Goal: Task Accomplishment & Management: Manage account settings

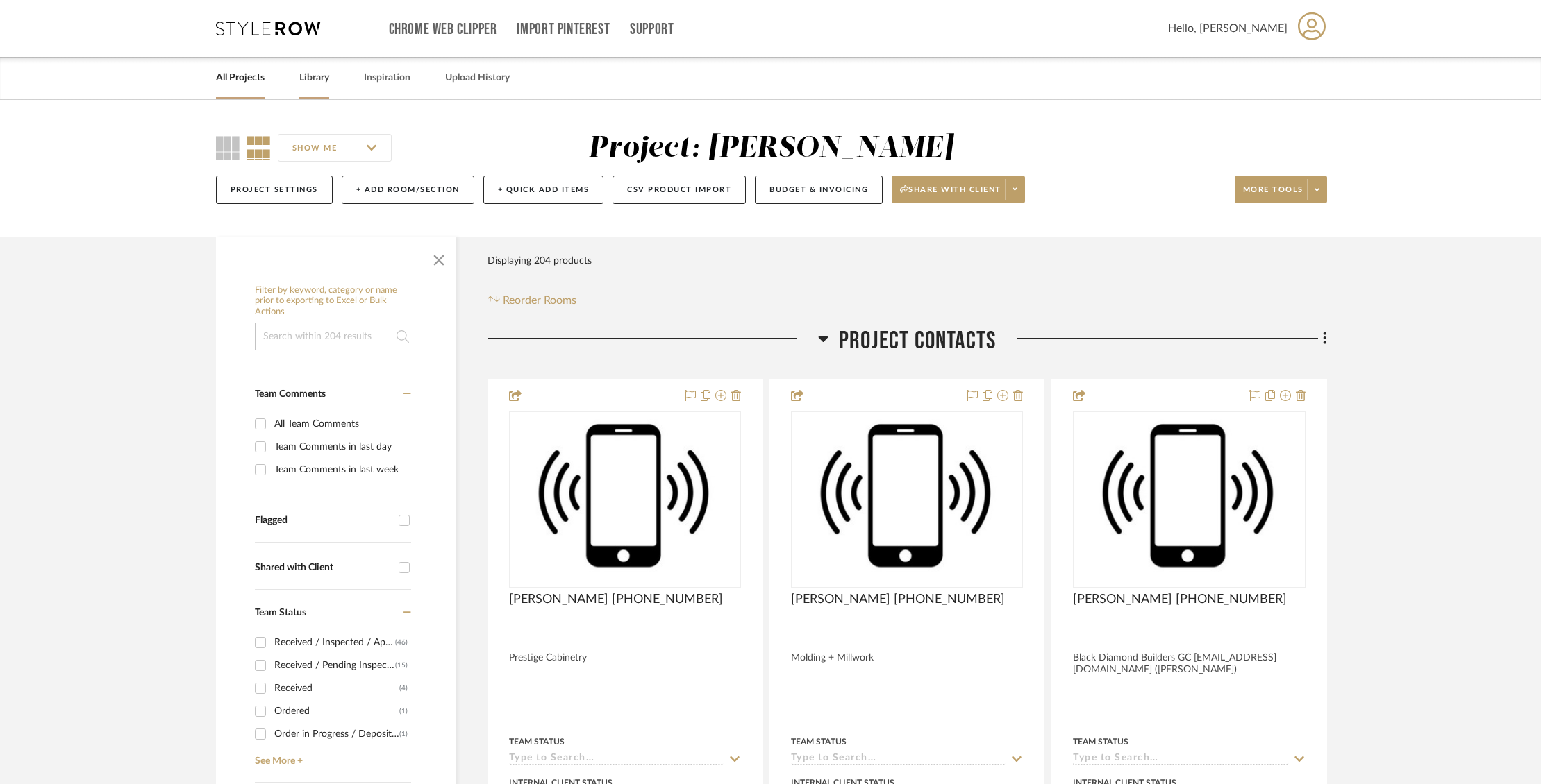
click at [309, 74] on link "Library" at bounding box center [314, 78] width 30 height 19
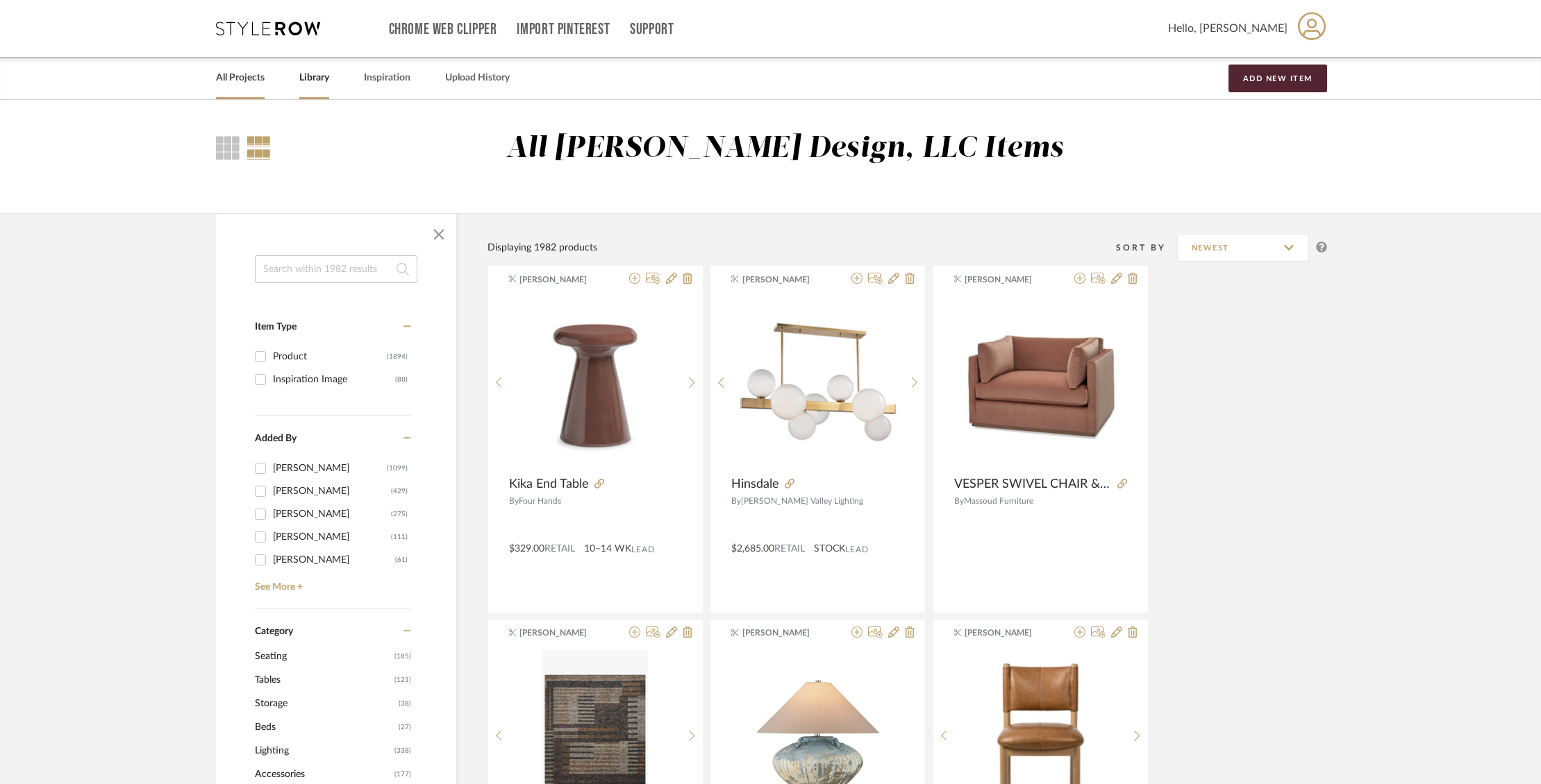
click at [255, 78] on link "All Projects" at bounding box center [240, 78] width 48 height 19
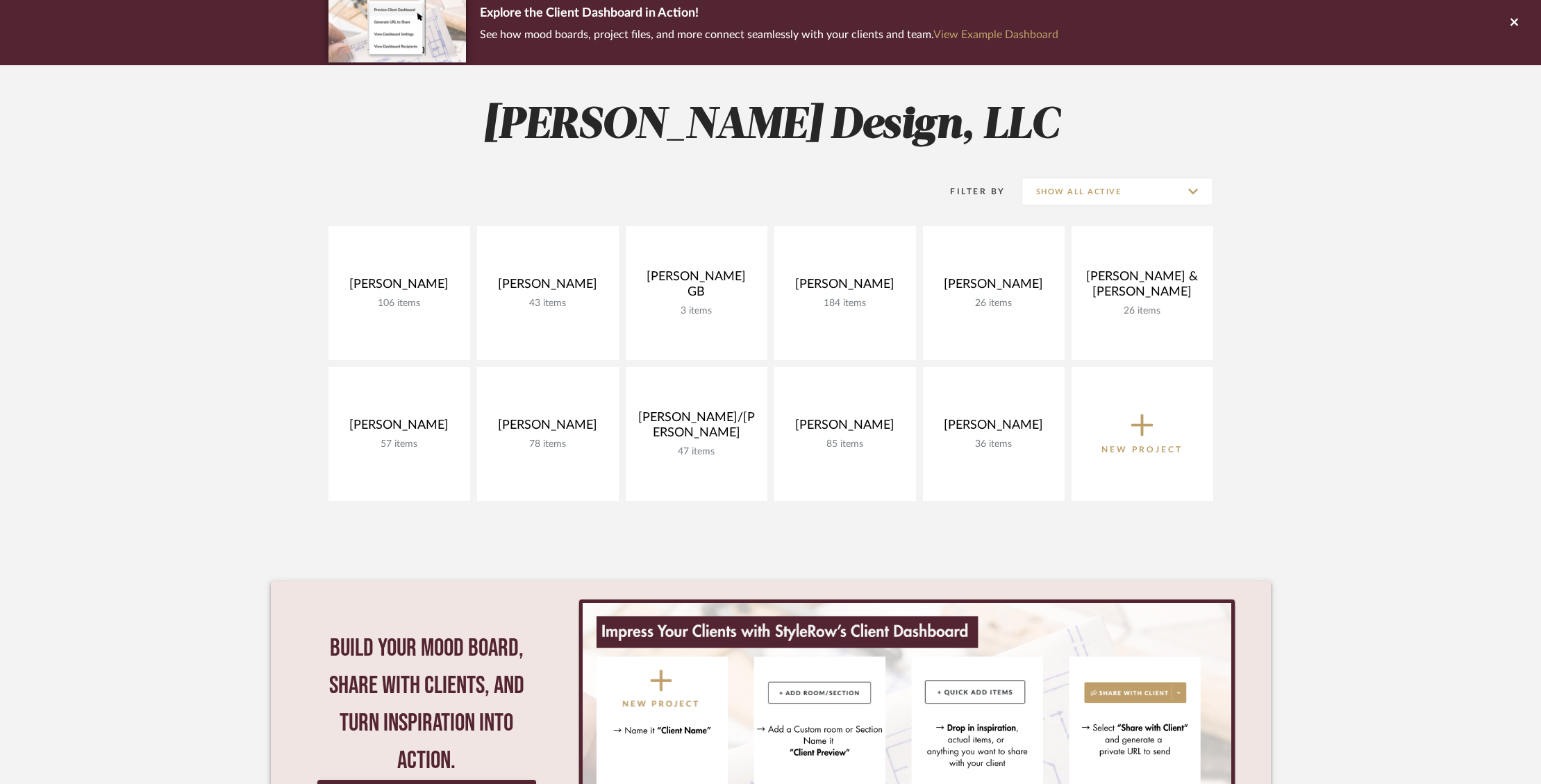
scroll to position [119, 0]
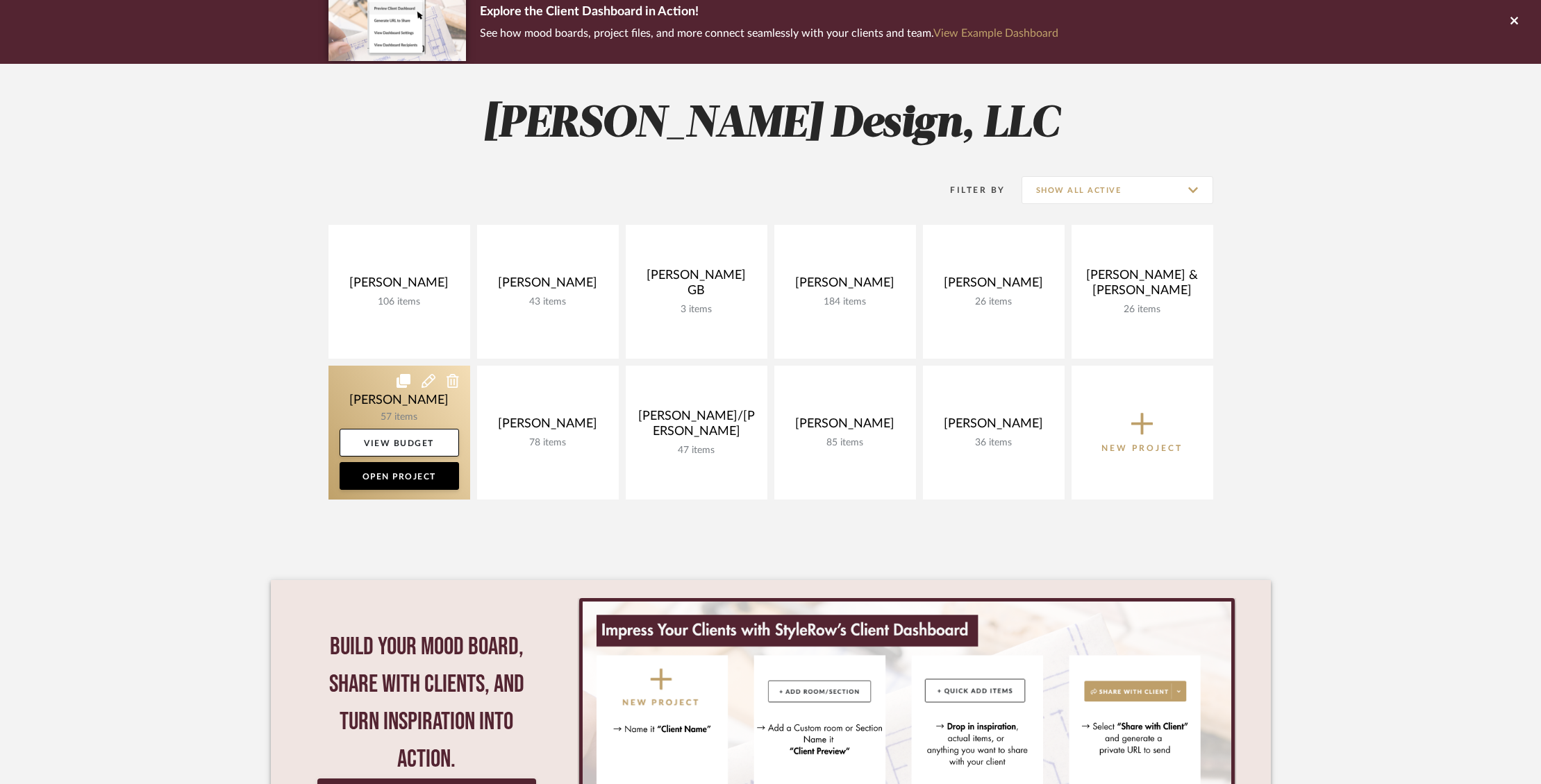
click at [384, 396] on link at bounding box center [400, 432] width 142 height 134
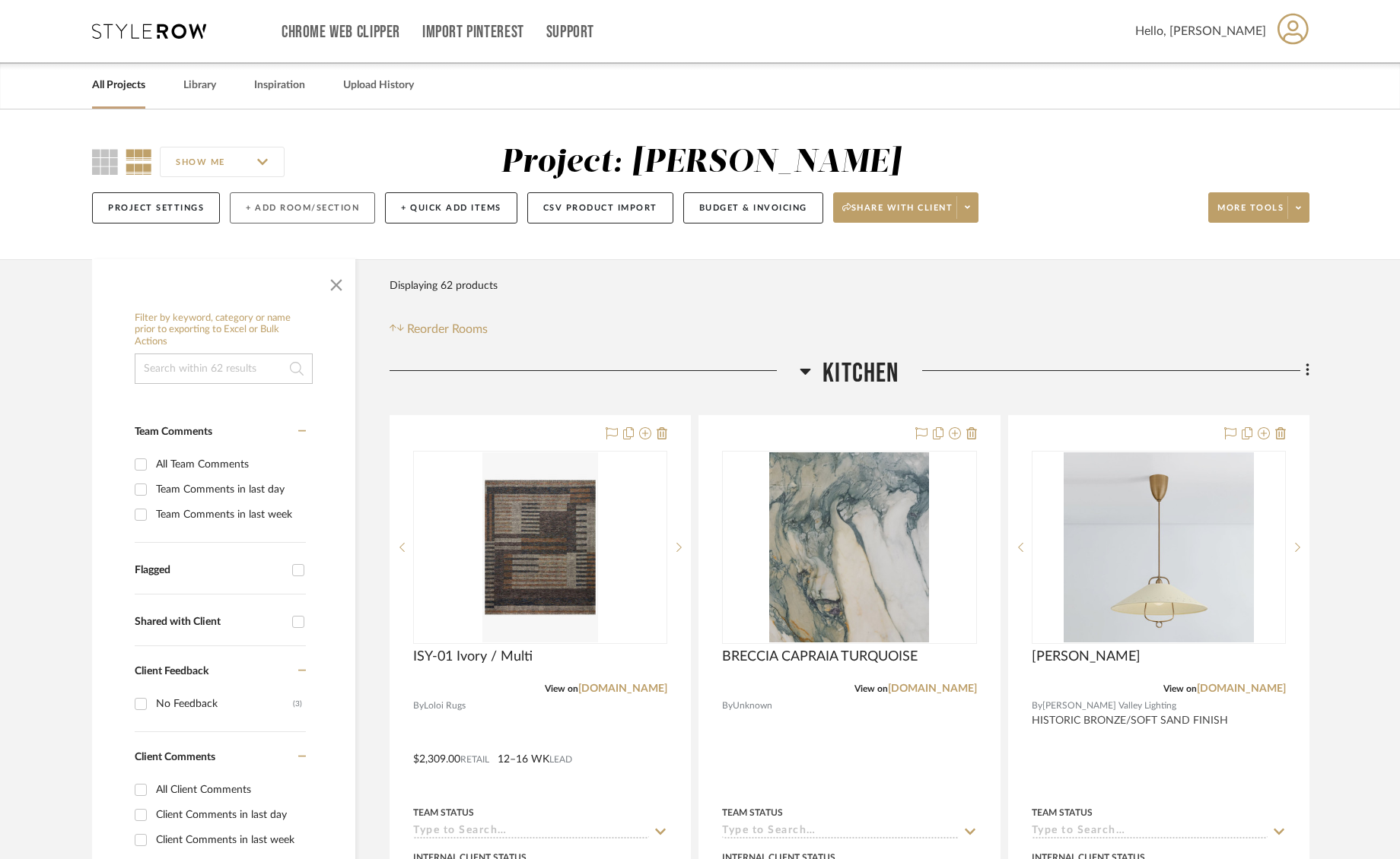
click at [326, 206] on button "+ Add Room/Section" at bounding box center [302, 207] width 145 height 31
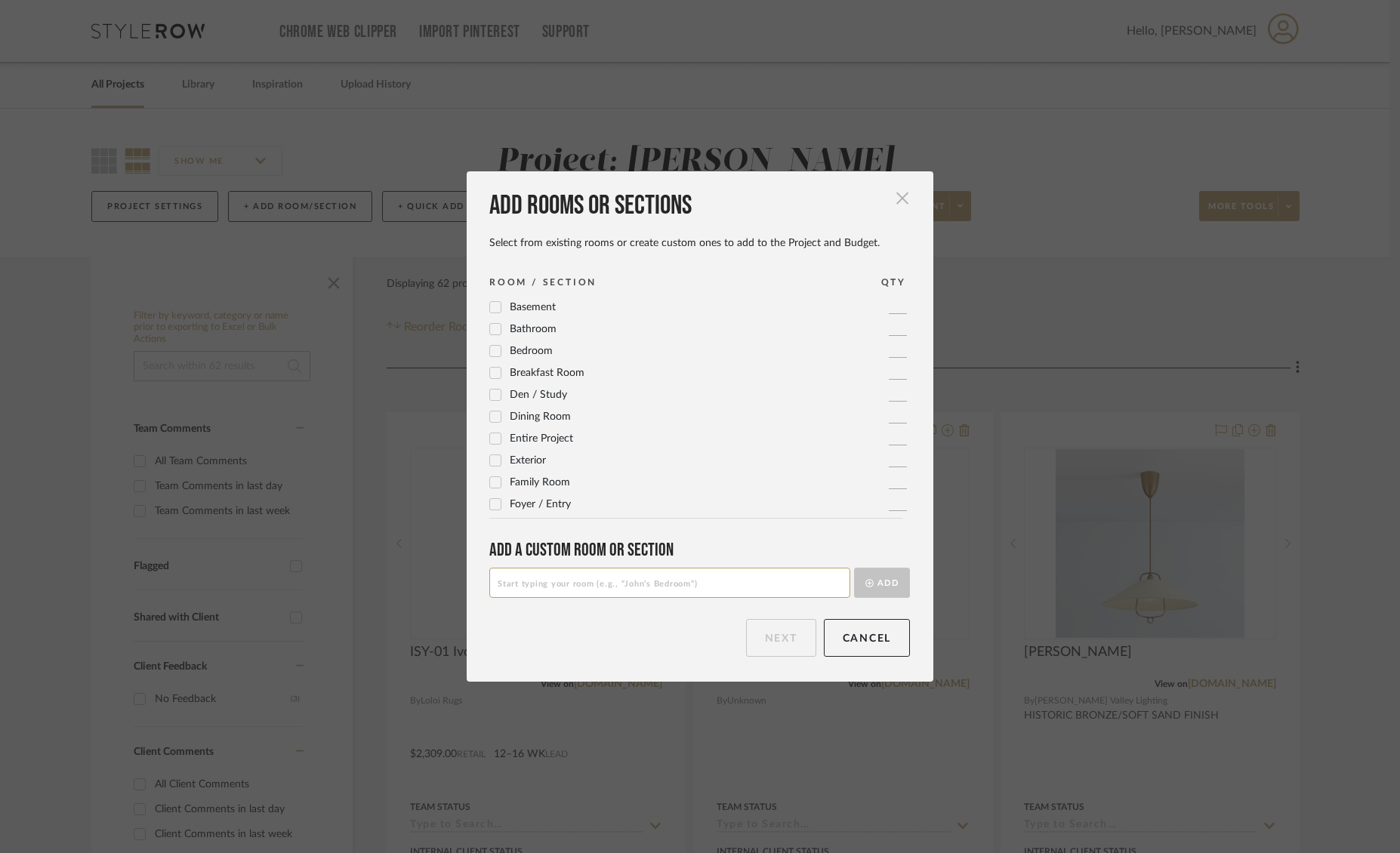
click at [892, 202] on span "button" at bounding box center [903, 198] width 30 height 30
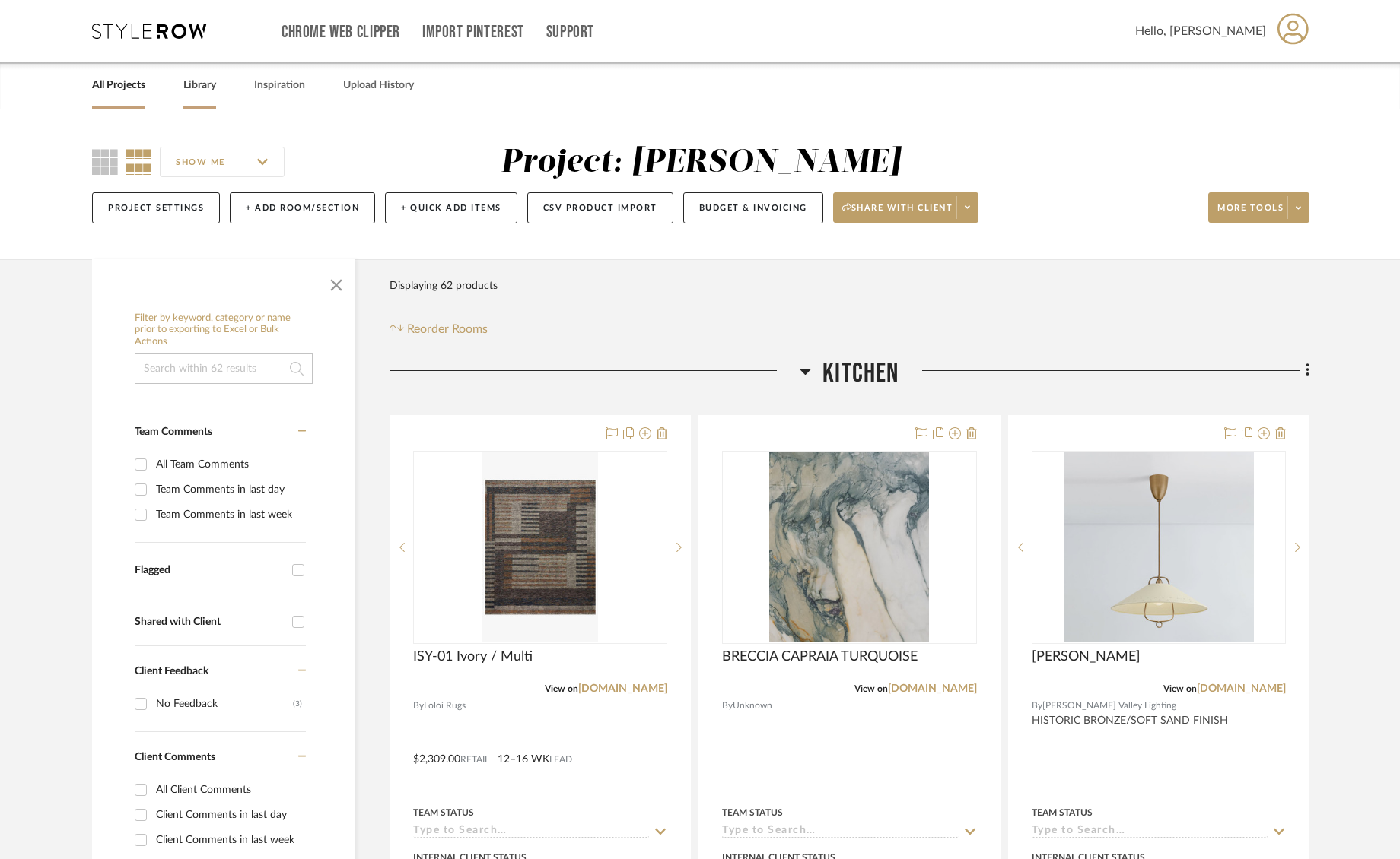
click at [206, 86] on link "Library" at bounding box center [200, 85] width 33 height 21
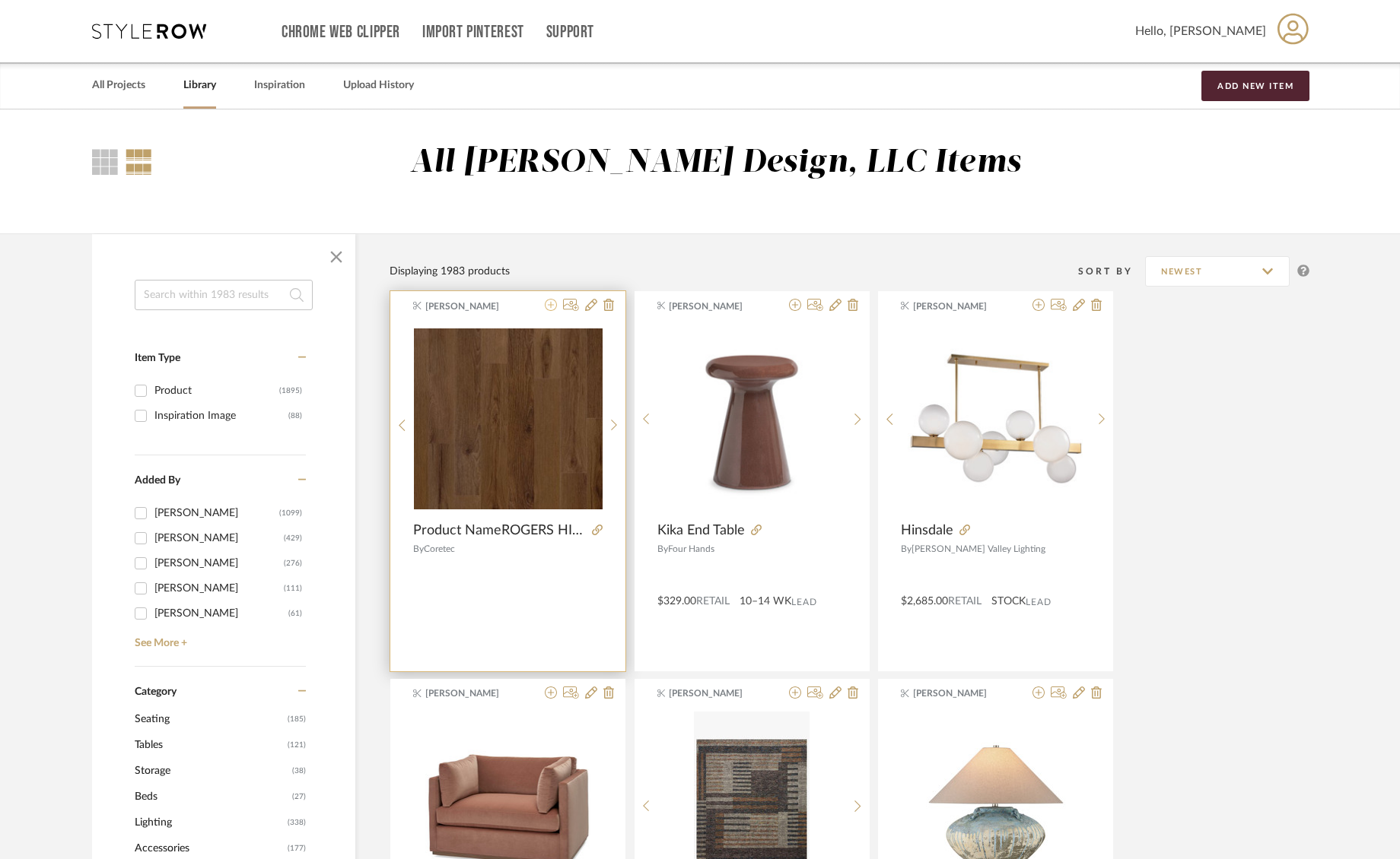
click at [551, 309] on icon at bounding box center [550, 305] width 12 height 12
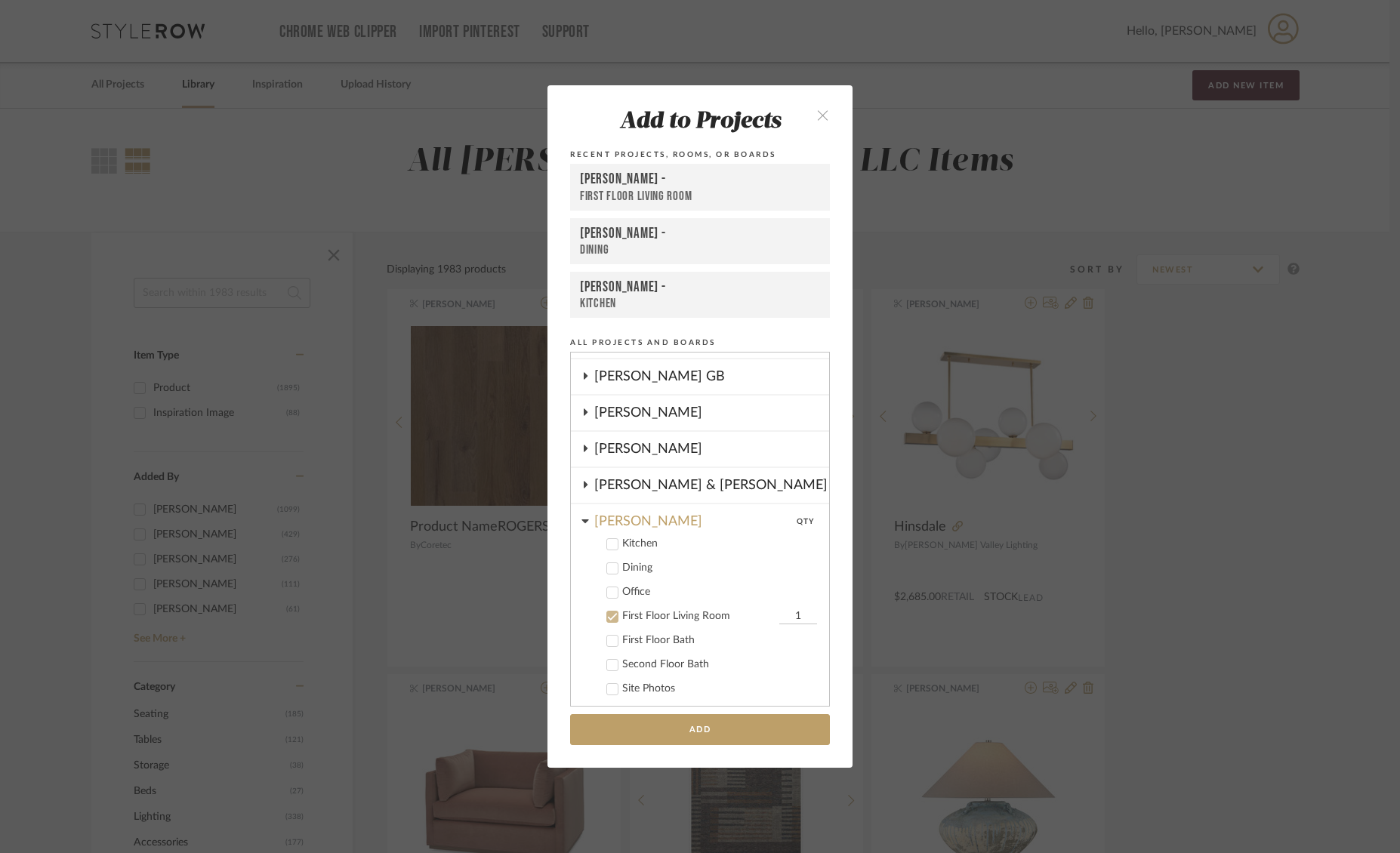
scroll to position [132, 0]
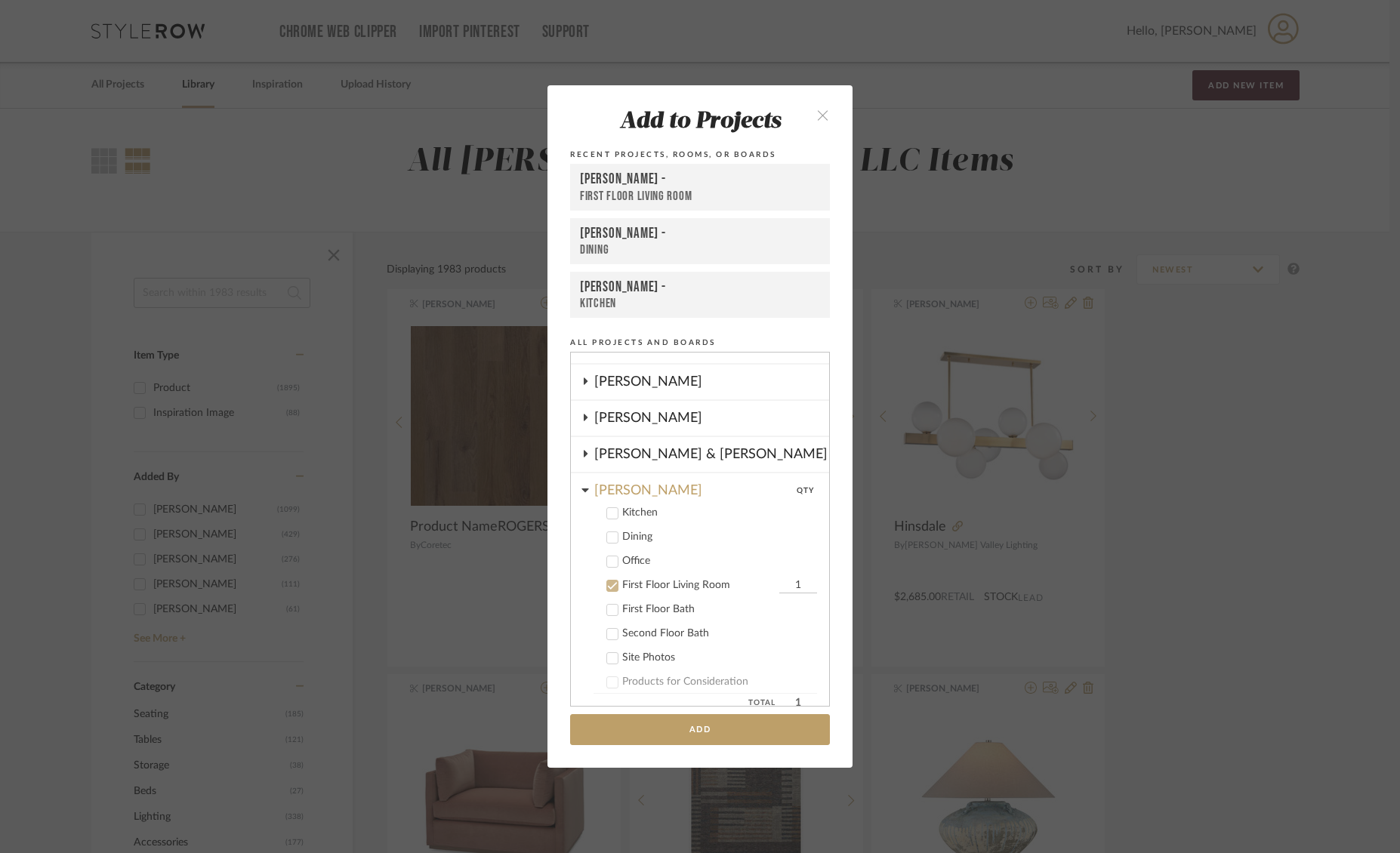
click at [581, 493] on icon at bounding box center [585, 490] width 8 height 12
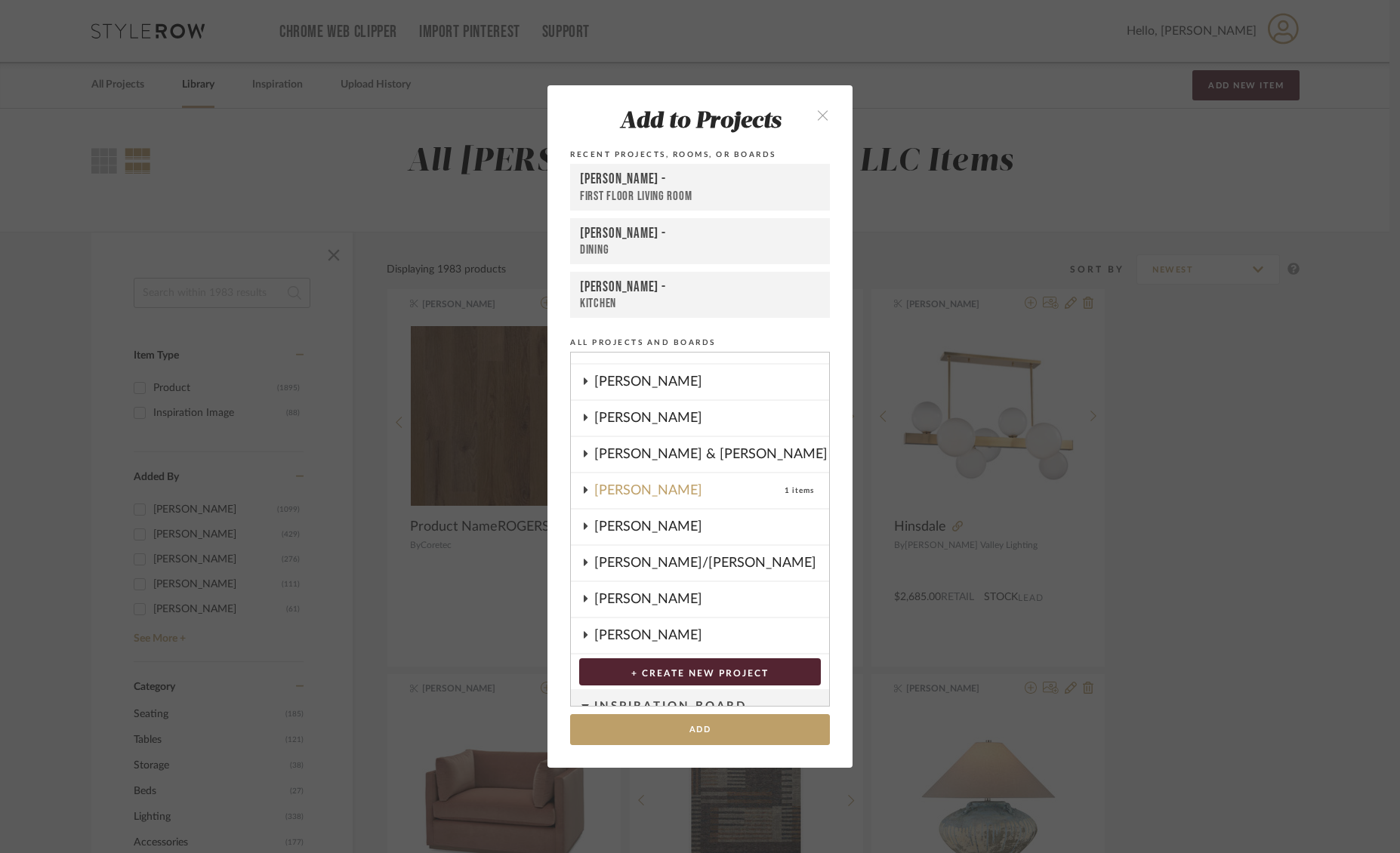
click at [581, 493] on icon at bounding box center [585, 490] width 12 height 8
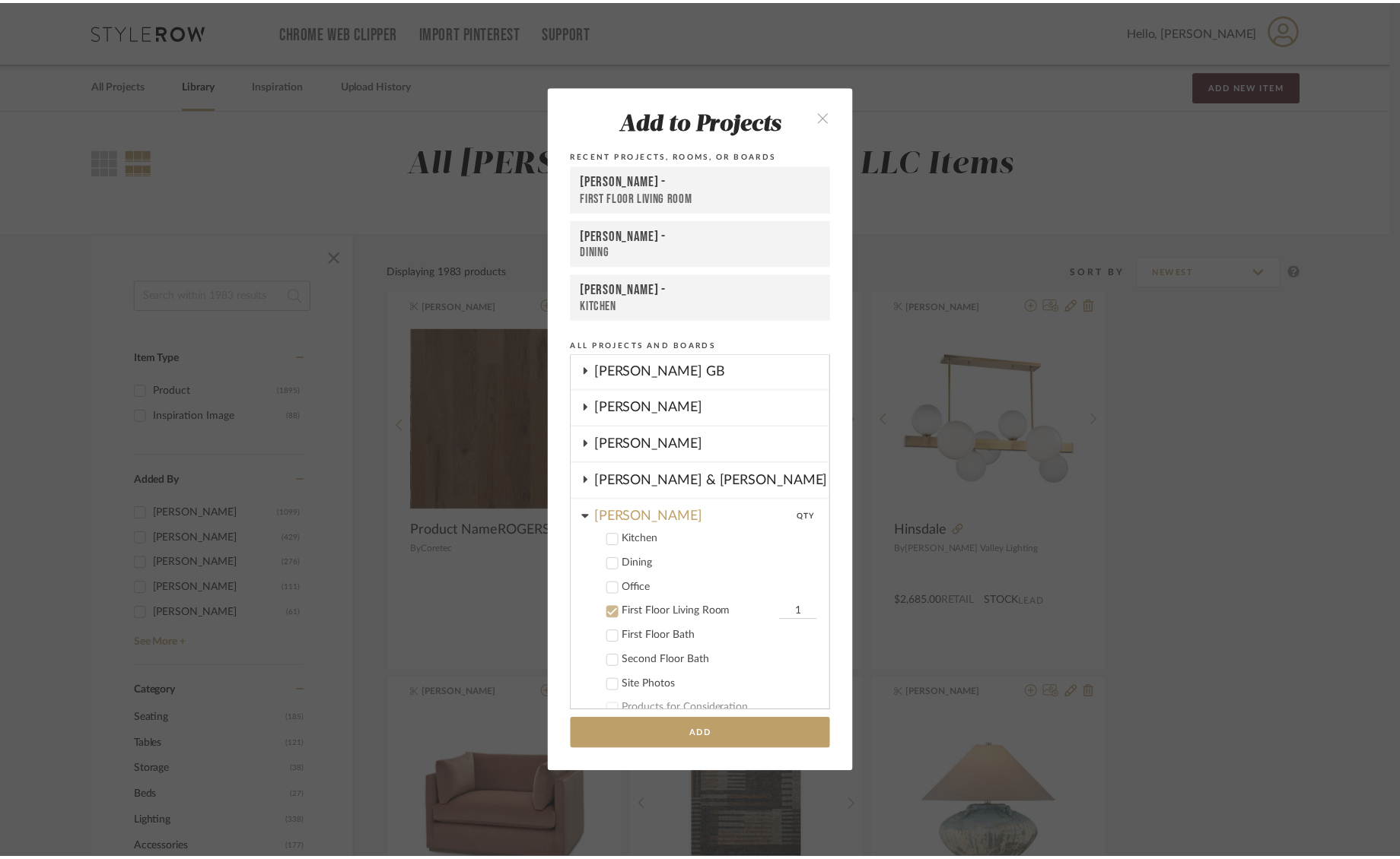
scroll to position [110, 0]
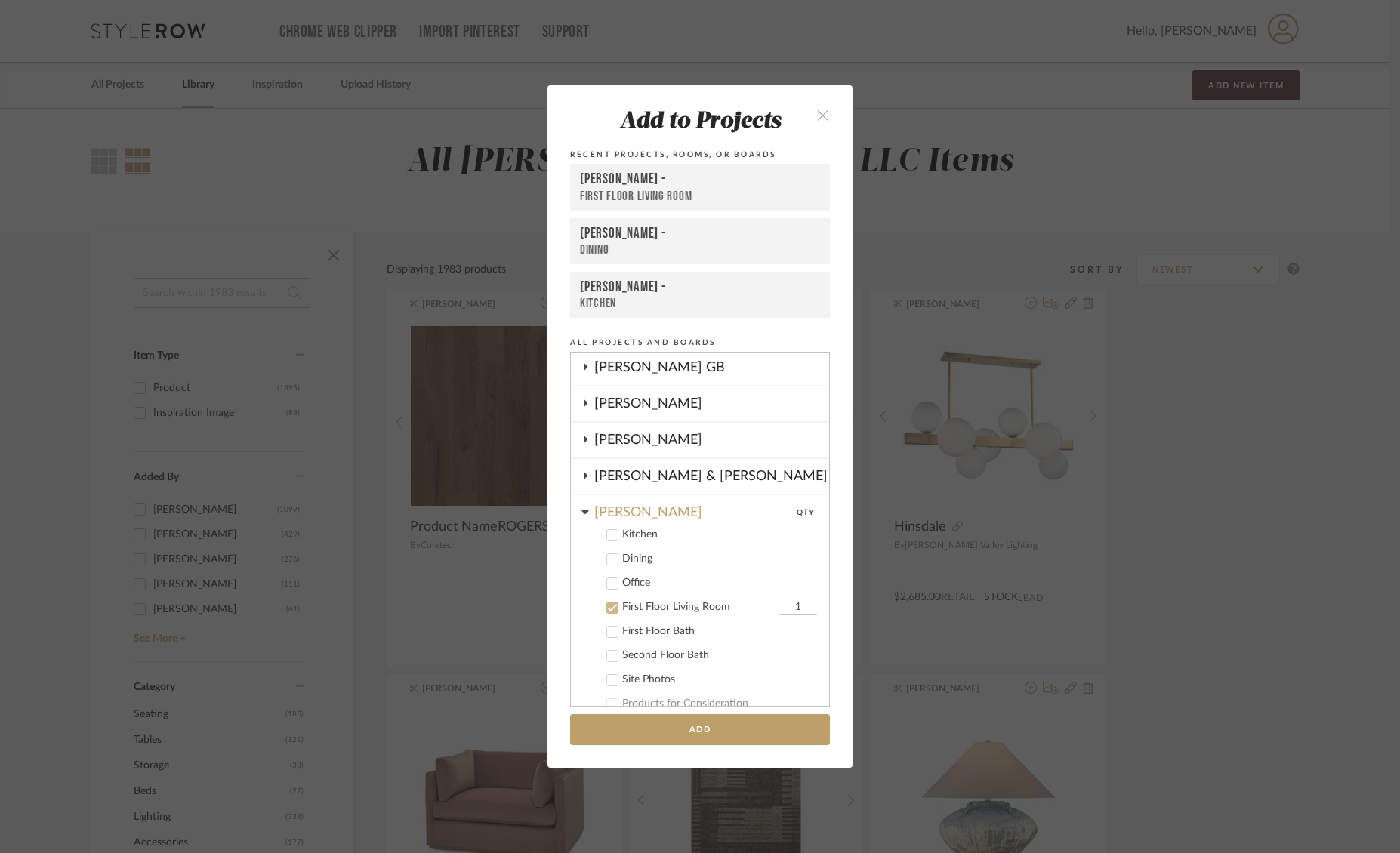
click at [450, 663] on div "Add to Projects Recent Projects, Rooms, or Boards O'Connor, Lizzy - First Floor…" at bounding box center [700, 426] width 1400 height 853
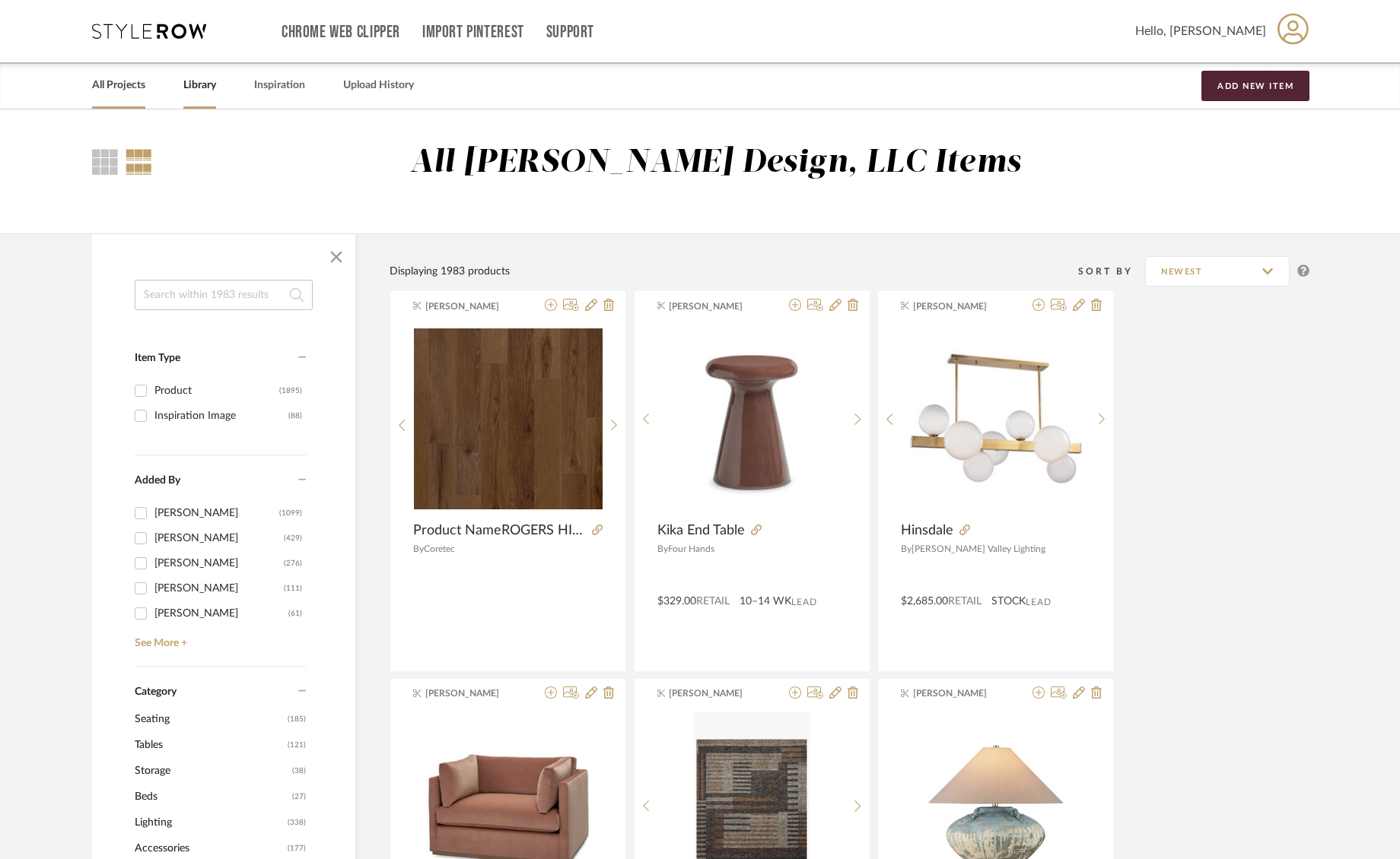
scroll to position [5, 0]
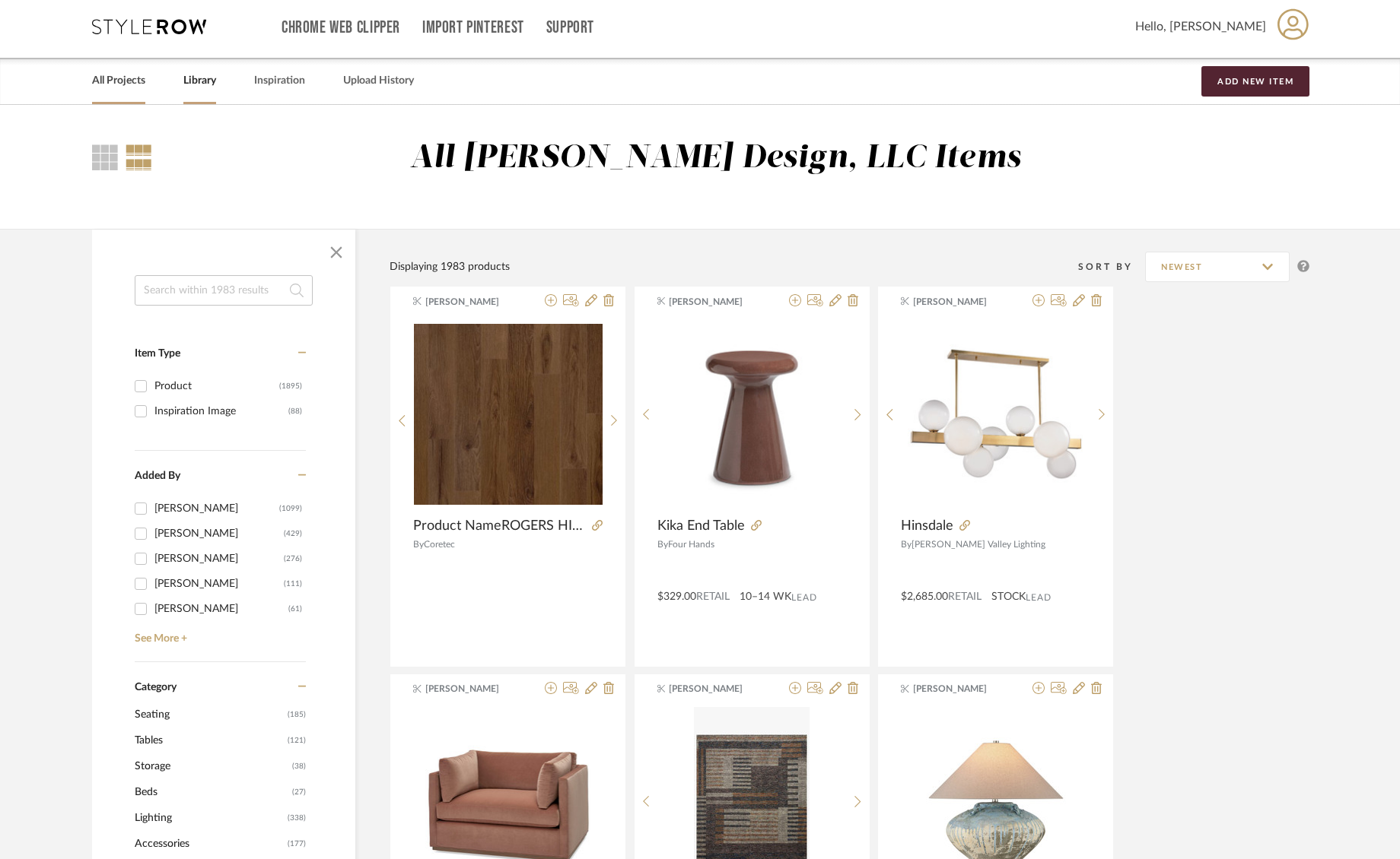
click at [122, 80] on link "All Projects" at bounding box center [118, 81] width 53 height 21
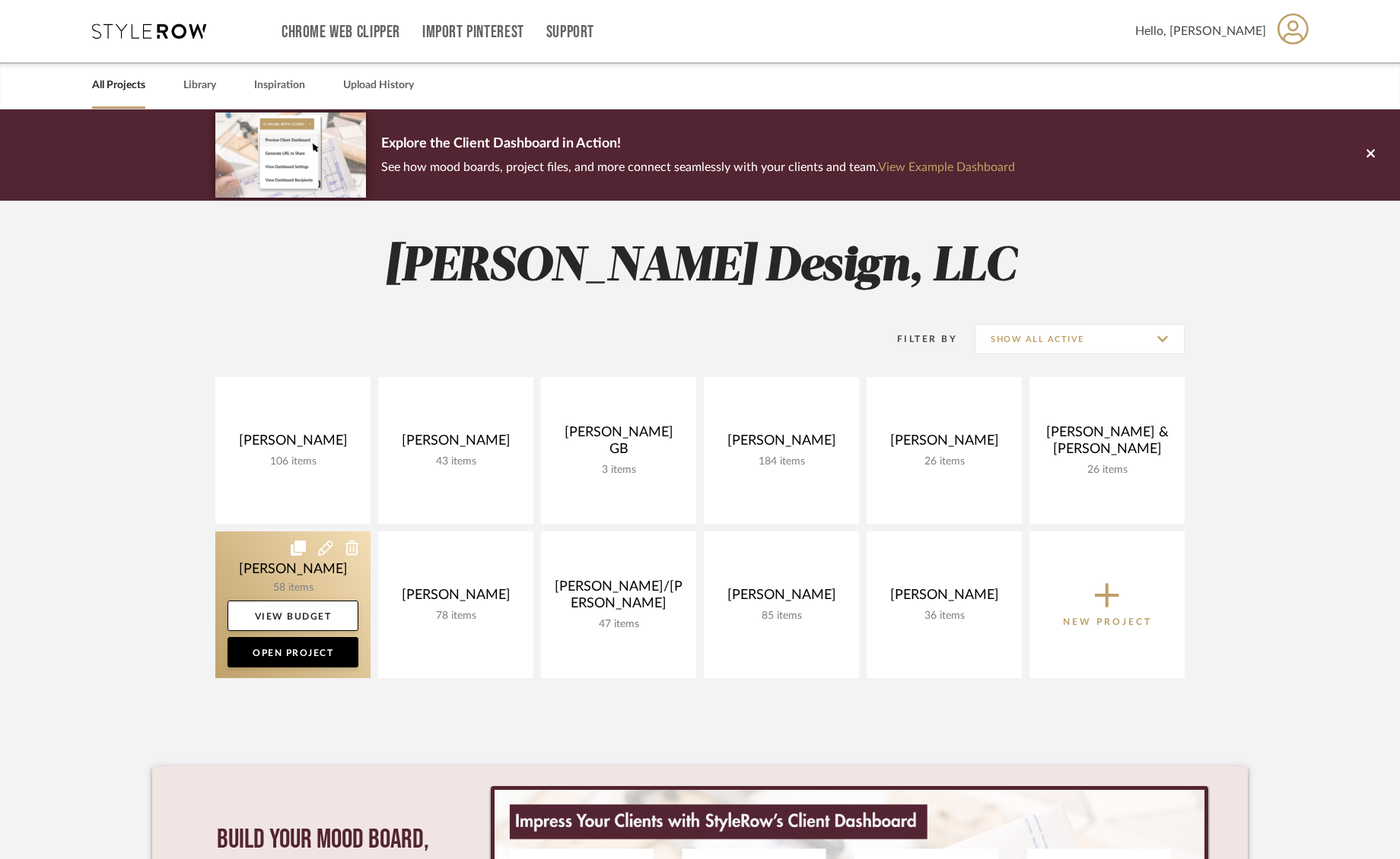
click at [249, 544] on link at bounding box center [293, 604] width 155 height 147
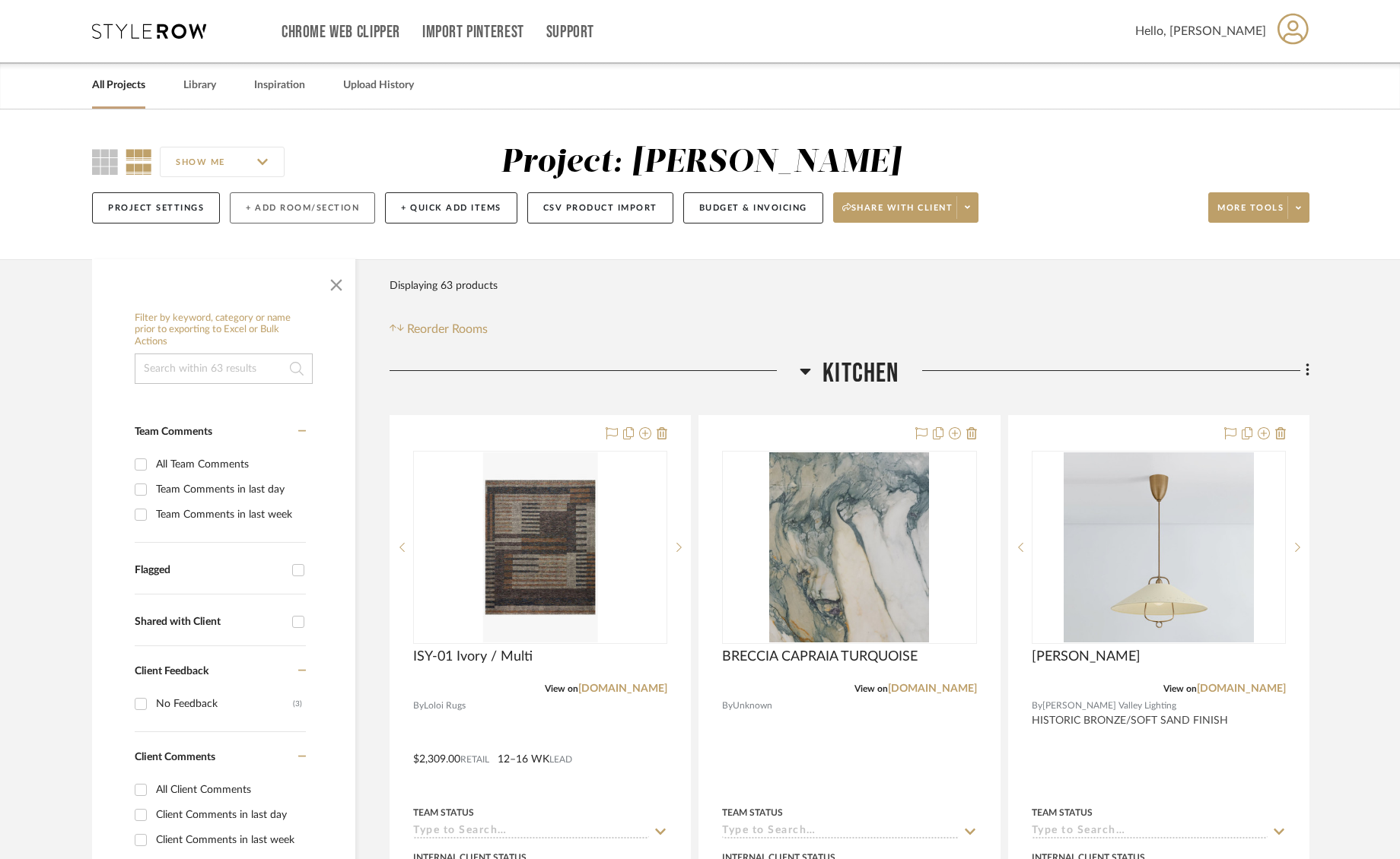
click at [245, 205] on button "+ Add Room/Section" at bounding box center [302, 207] width 145 height 31
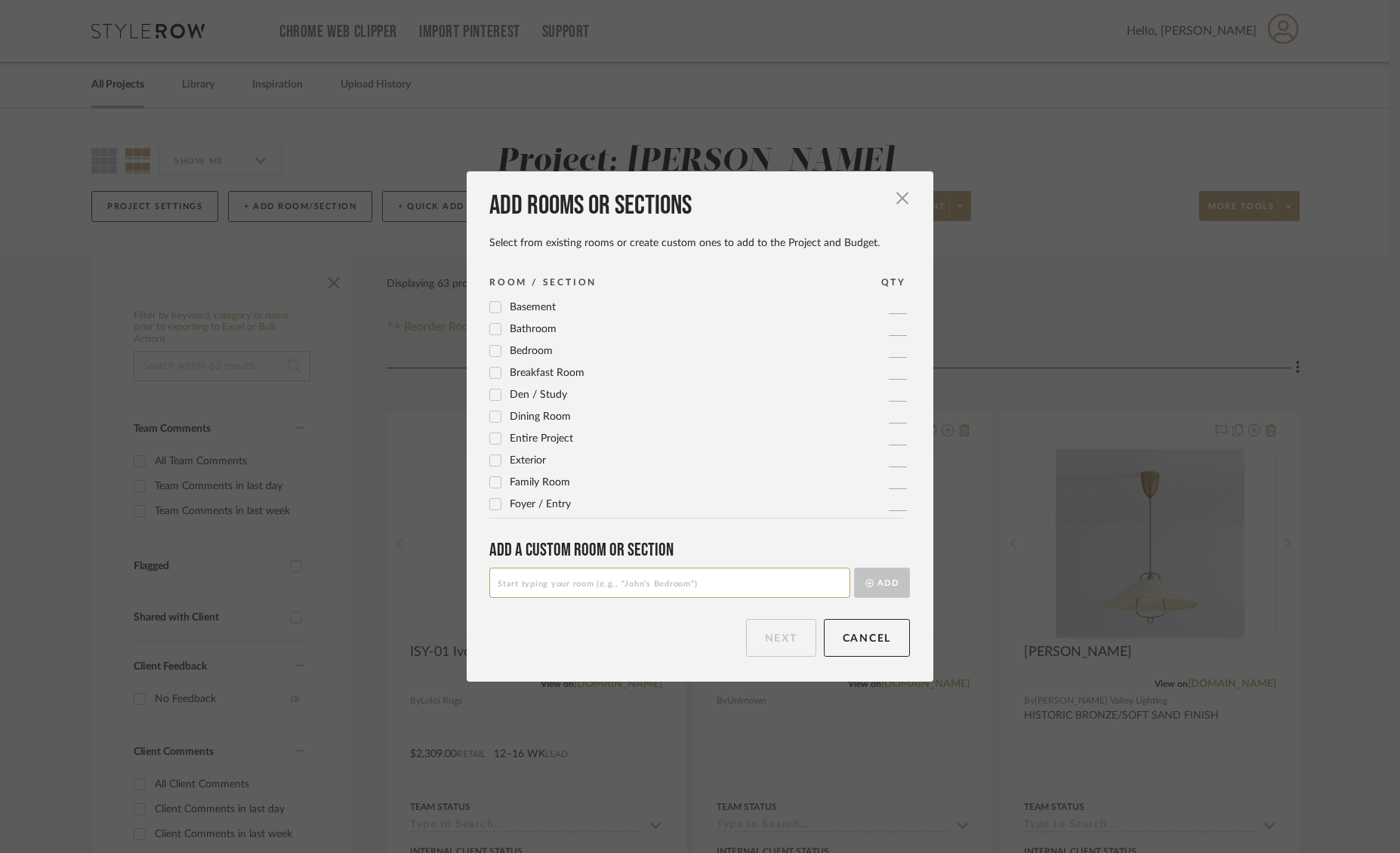
click at [552, 591] on input at bounding box center [669, 583] width 361 height 30
type input "Lower Level"
click at [889, 580] on button "Add" at bounding box center [881, 583] width 55 height 30
click at [578, 585] on input at bounding box center [669, 583] width 361 height 30
type input "Lower Level Bedroom 1"
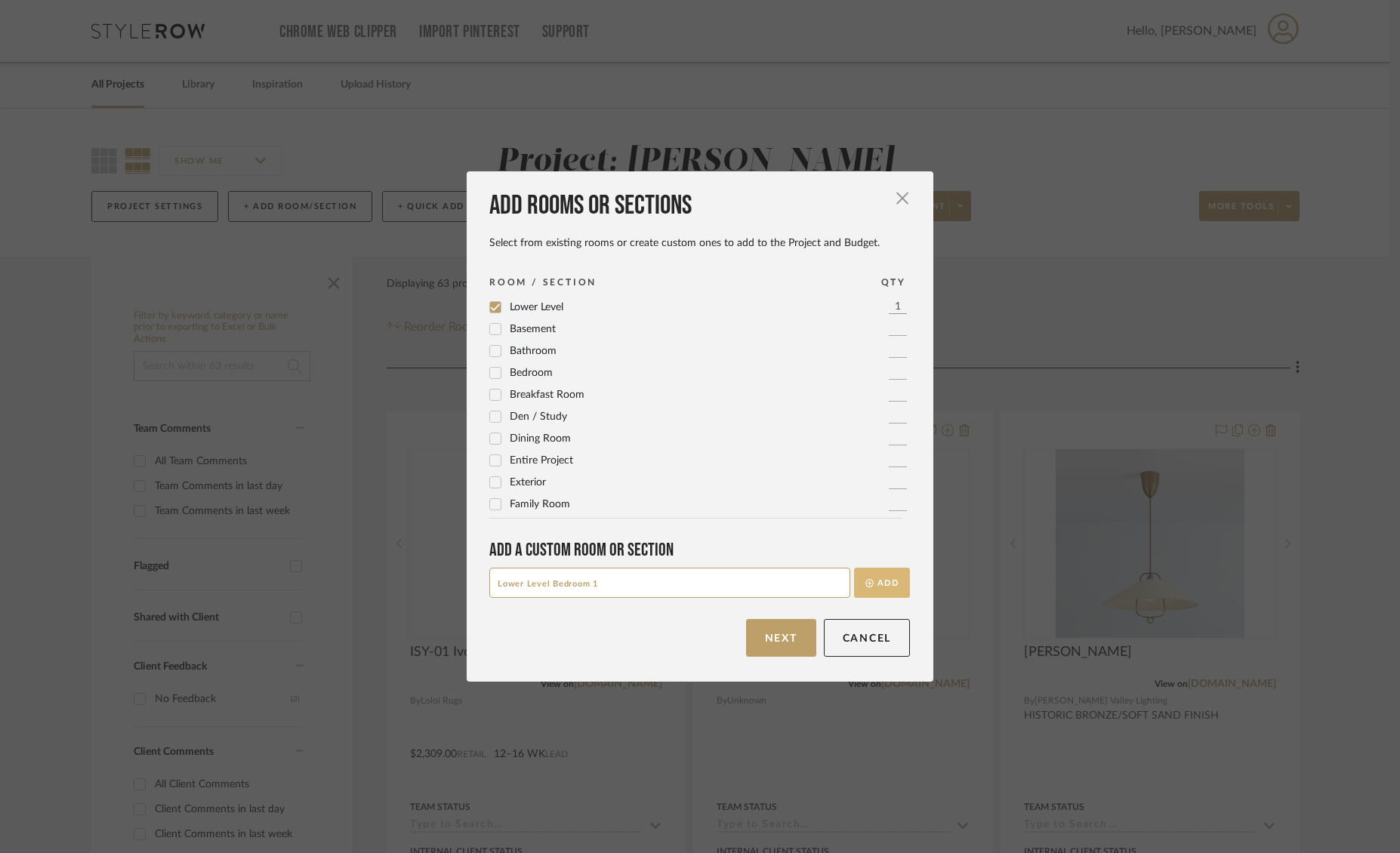
click at [890, 581] on button "Add" at bounding box center [881, 583] width 55 height 30
click at [670, 586] on input at bounding box center [669, 583] width 361 height 30
type input "Lower Level Bedroom 2"
click at [890, 584] on button "Add" at bounding box center [881, 583] width 55 height 30
click at [788, 644] on button "Next" at bounding box center [780, 638] width 71 height 38
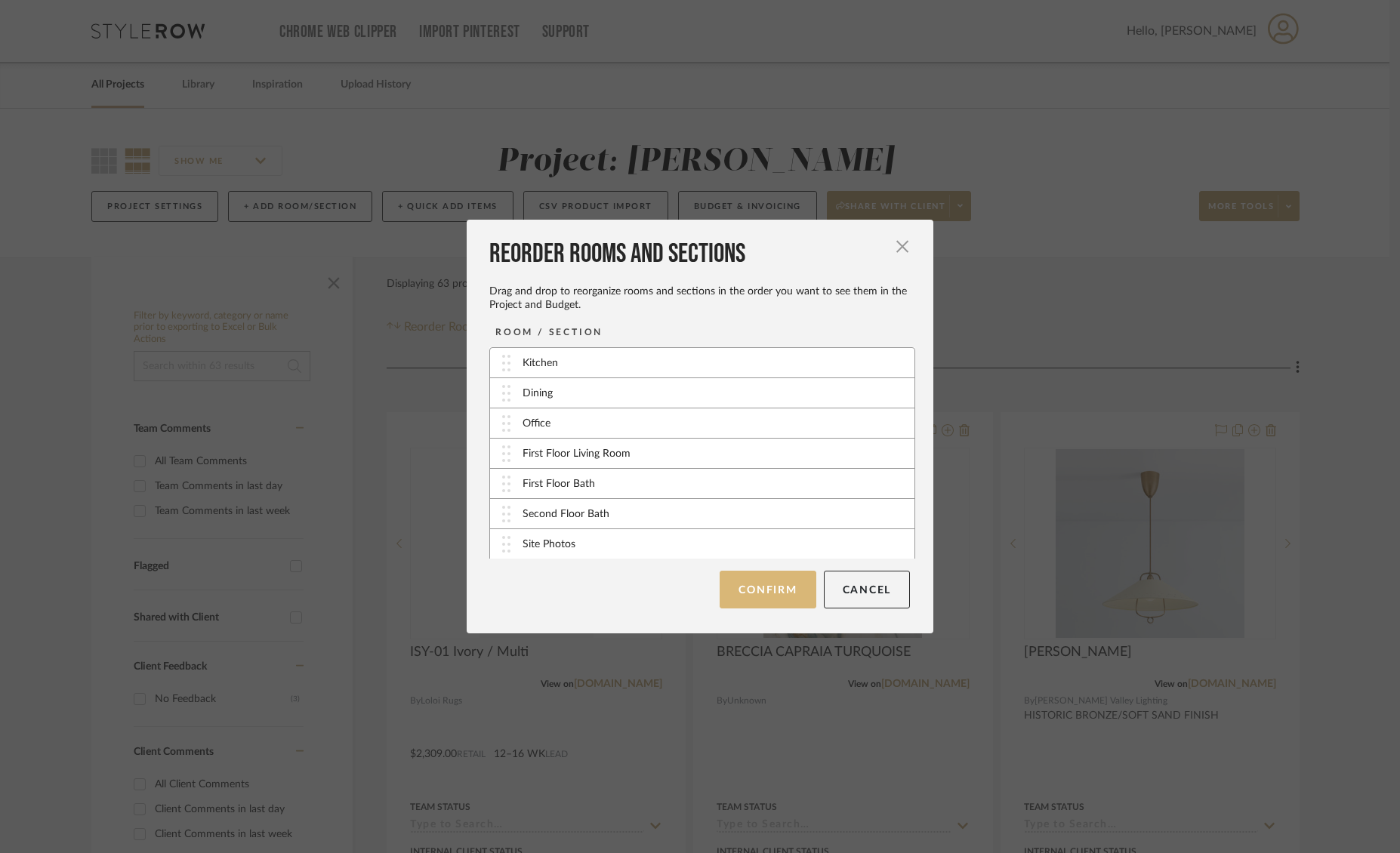
click at [772, 591] on button "Confirm" at bounding box center [767, 590] width 96 height 38
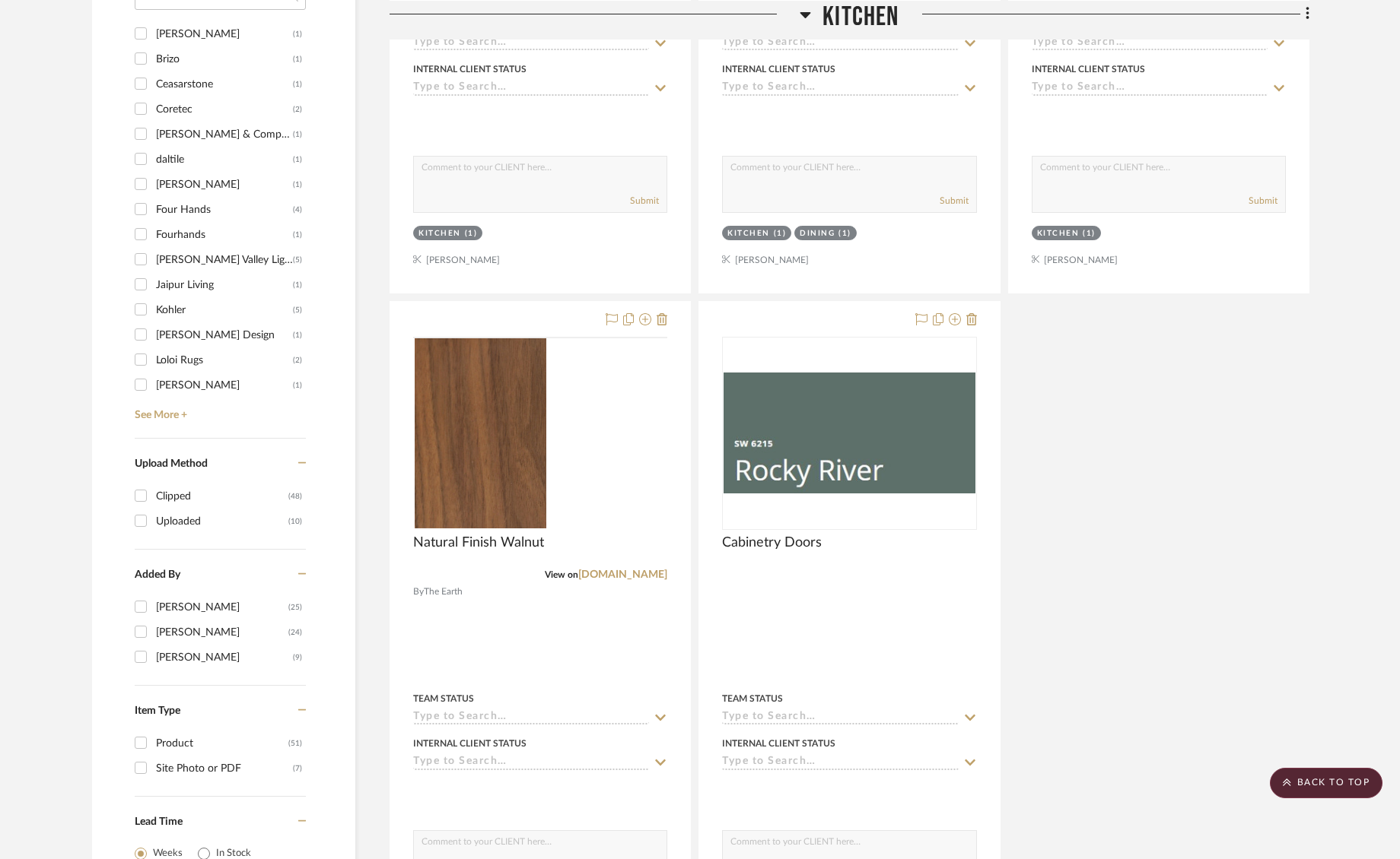
scroll to position [1465, 0]
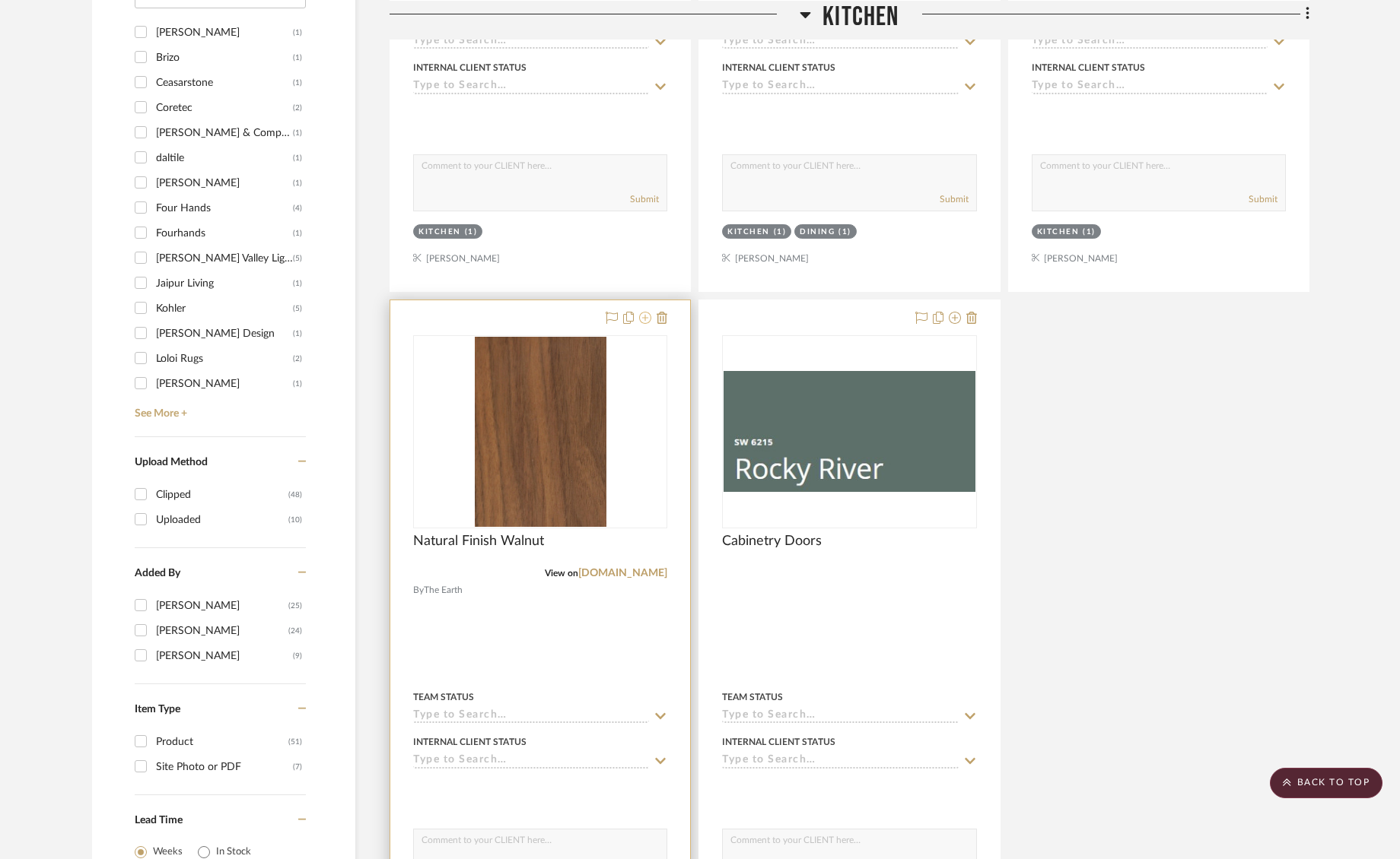
click at [643, 317] on icon at bounding box center [645, 317] width 12 height 12
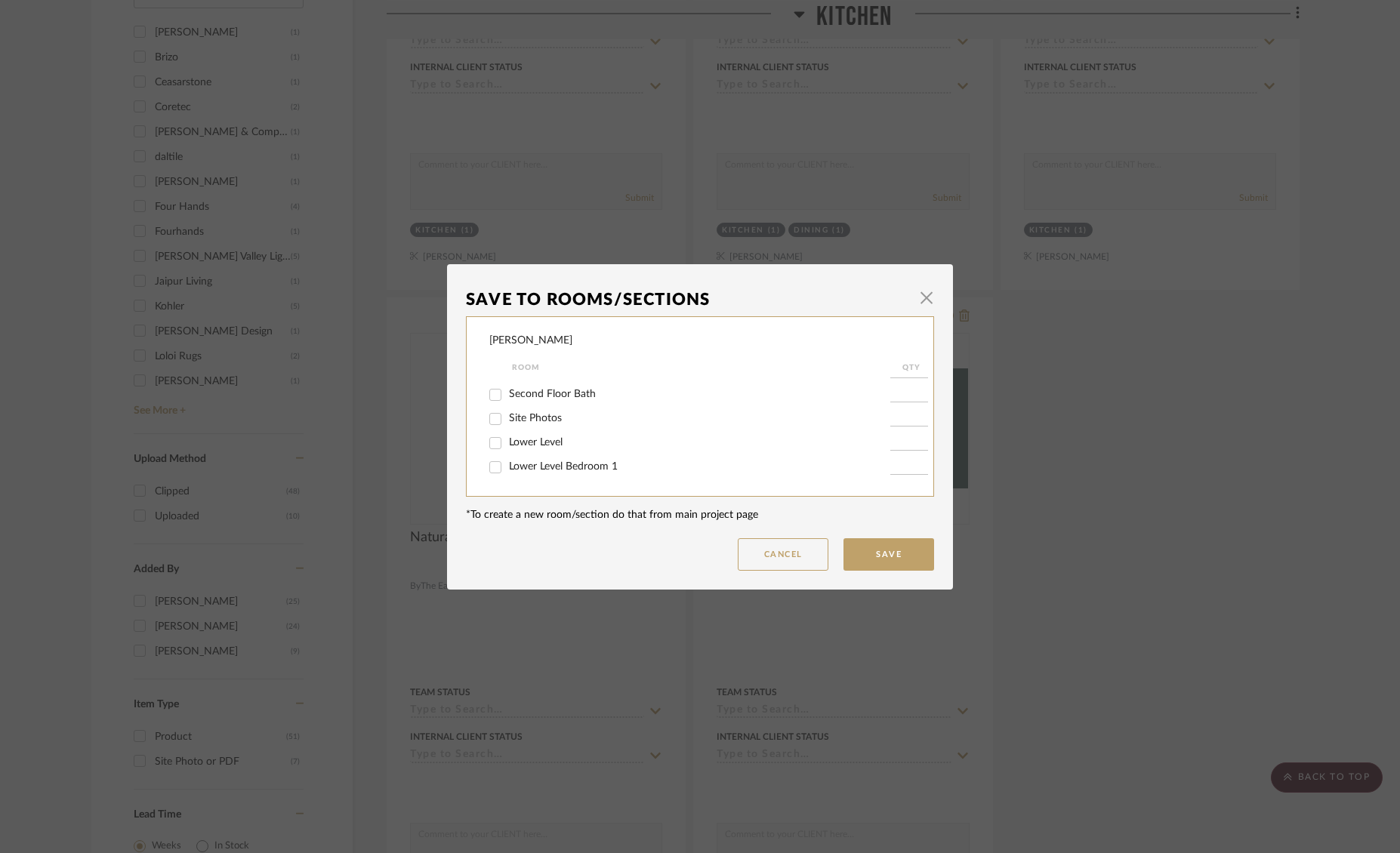
scroll to position [134, 0]
click at [490, 428] on input "Lower Level" at bounding box center [496, 424] width 24 height 24
checkbox input "true"
type input "1"
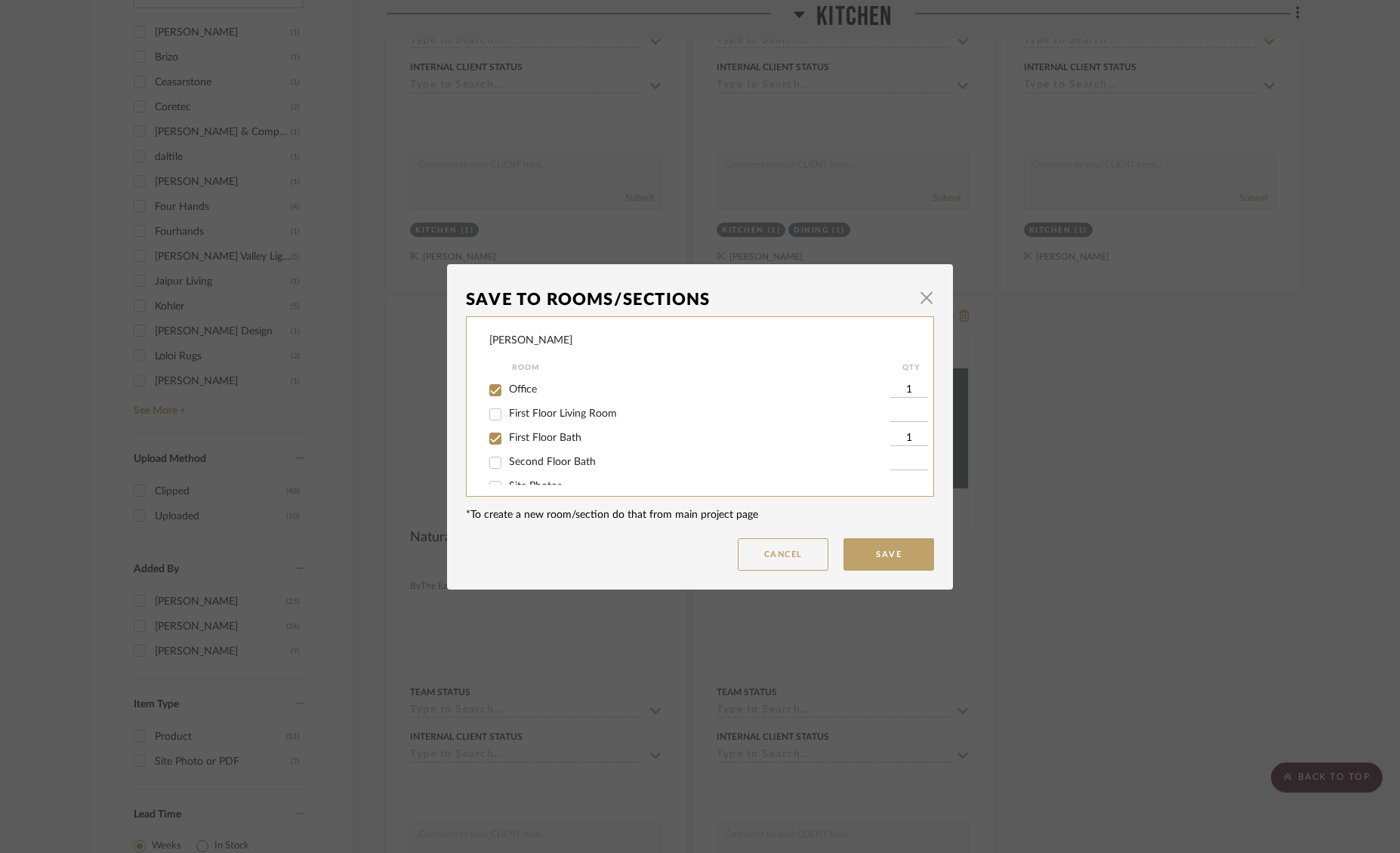
click at [498, 391] on input "Office" at bounding box center [496, 390] width 24 height 24
checkbox input "false"
drag, startPoint x: 493, startPoint y: 388, endPoint x: 559, endPoint y: 401, distance: 67.3
click at [494, 388] on input "Kitchen" at bounding box center [496, 389] width 24 height 24
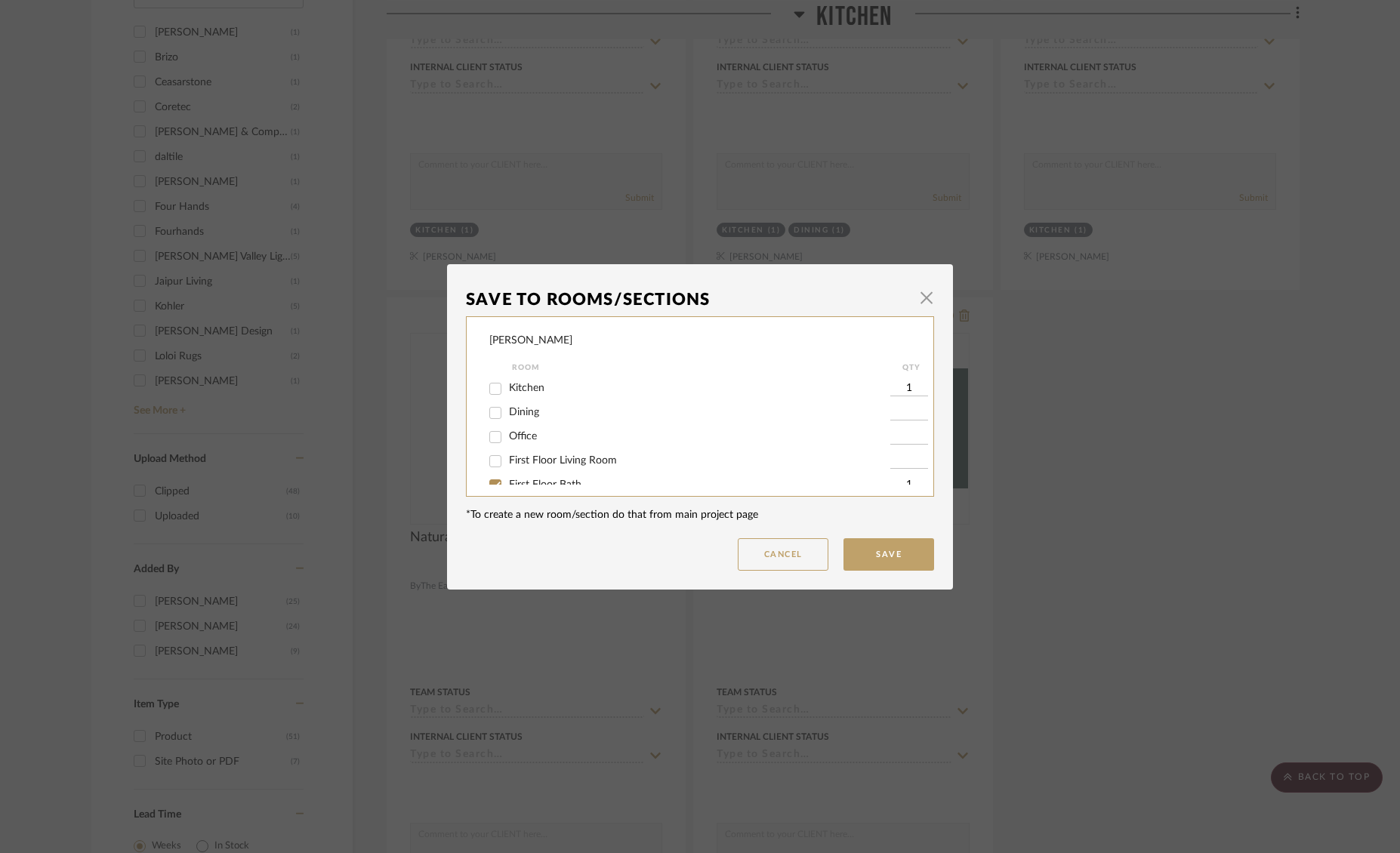
checkbox input "false"
click at [491, 423] on input "First Floor Bath" at bounding box center [496, 424] width 24 height 24
checkbox input "false"
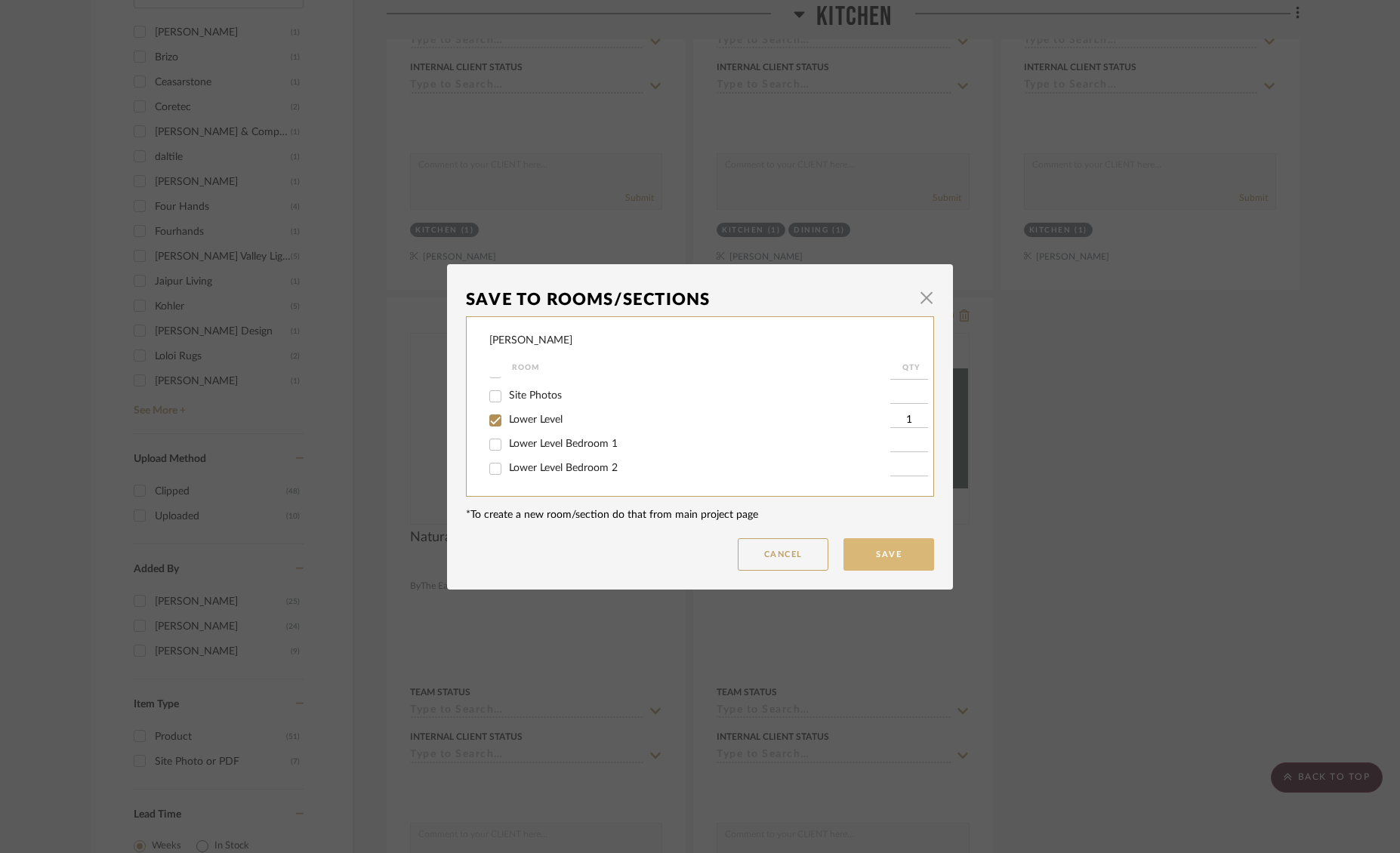
click at [905, 554] on button "Save" at bounding box center [889, 555] width 90 height 33
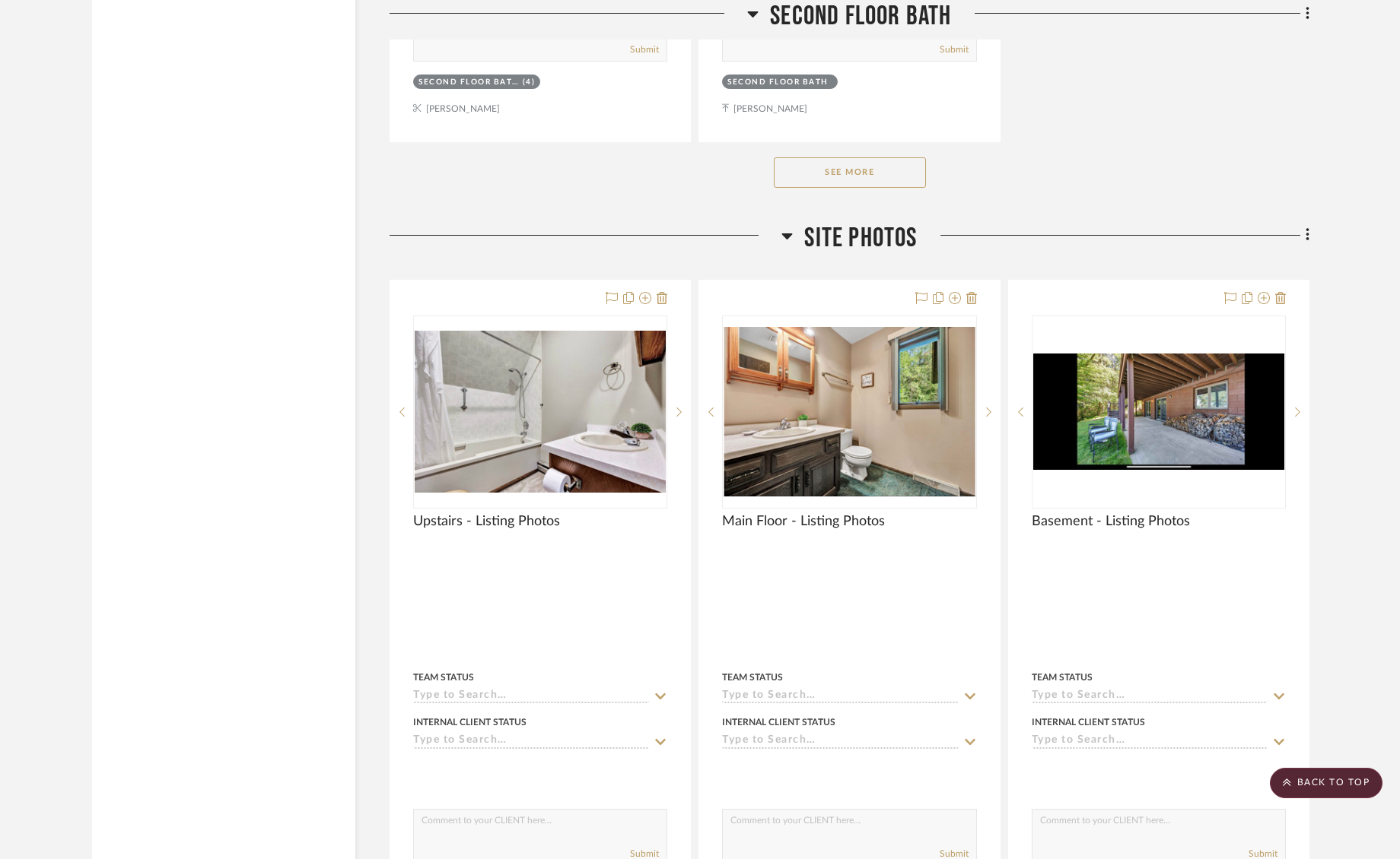
scroll to position [13099, 0]
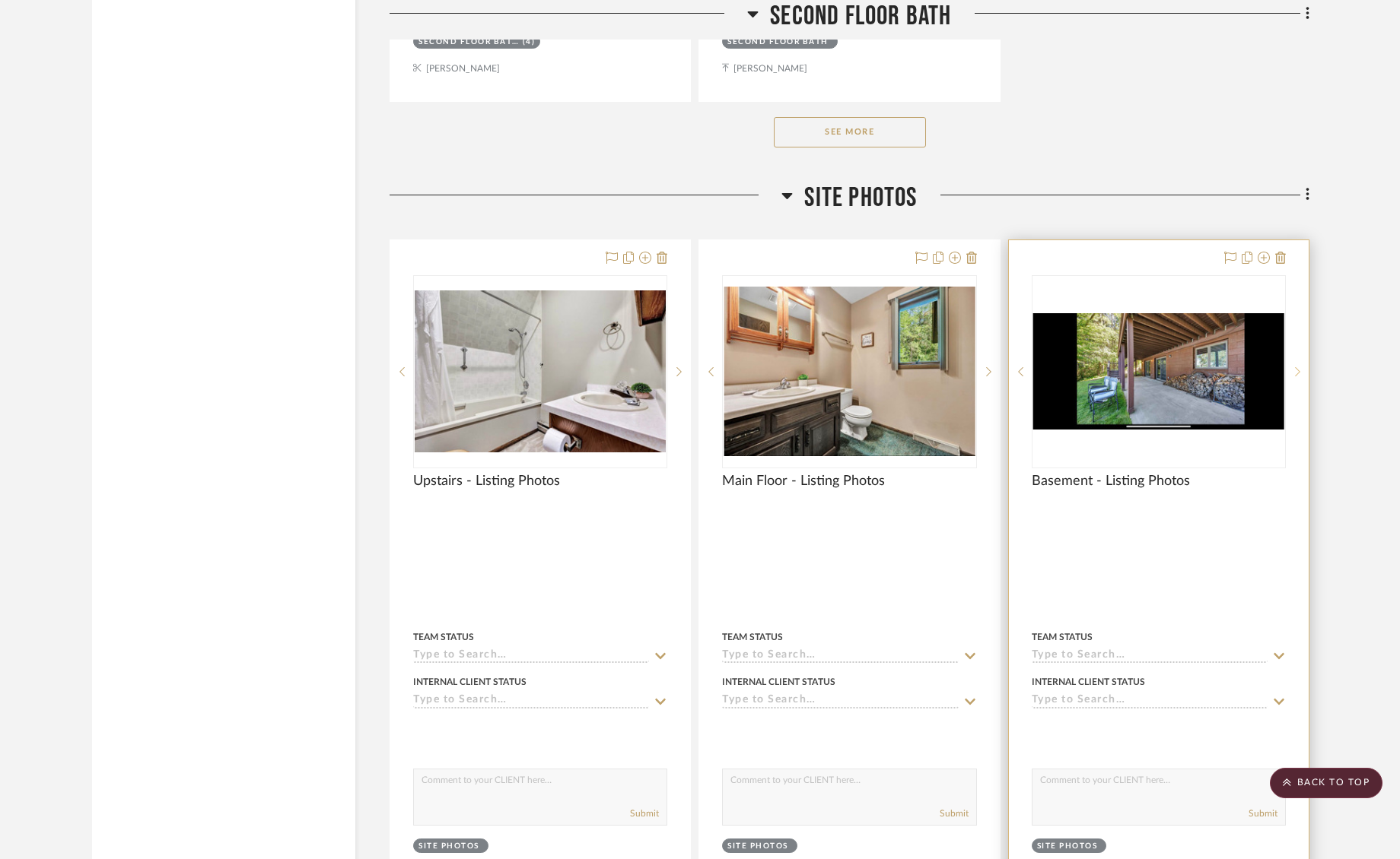
click at [1295, 349] on div at bounding box center [1297, 372] width 23 height 193
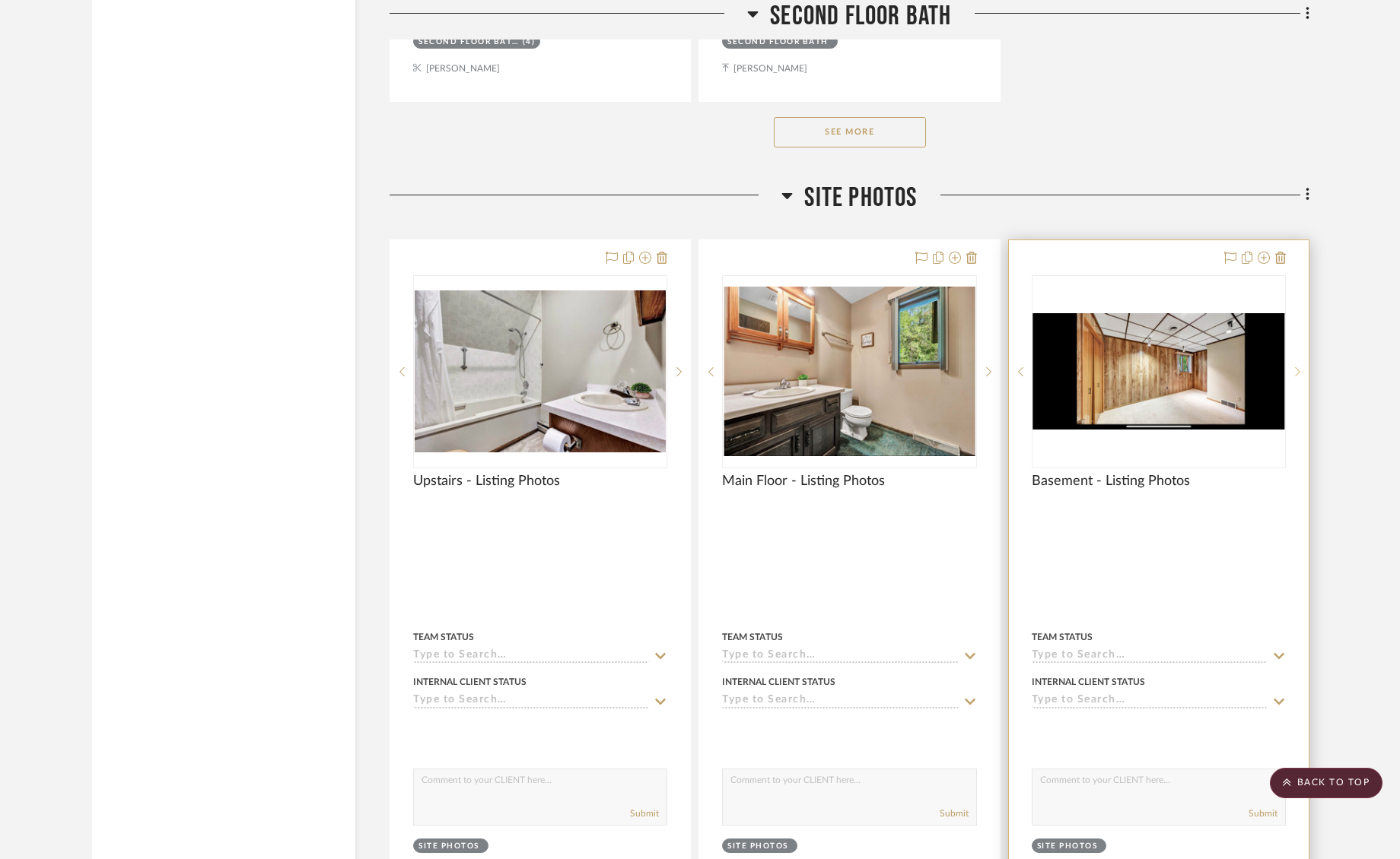
click at [1295, 349] on div at bounding box center [1297, 372] width 23 height 193
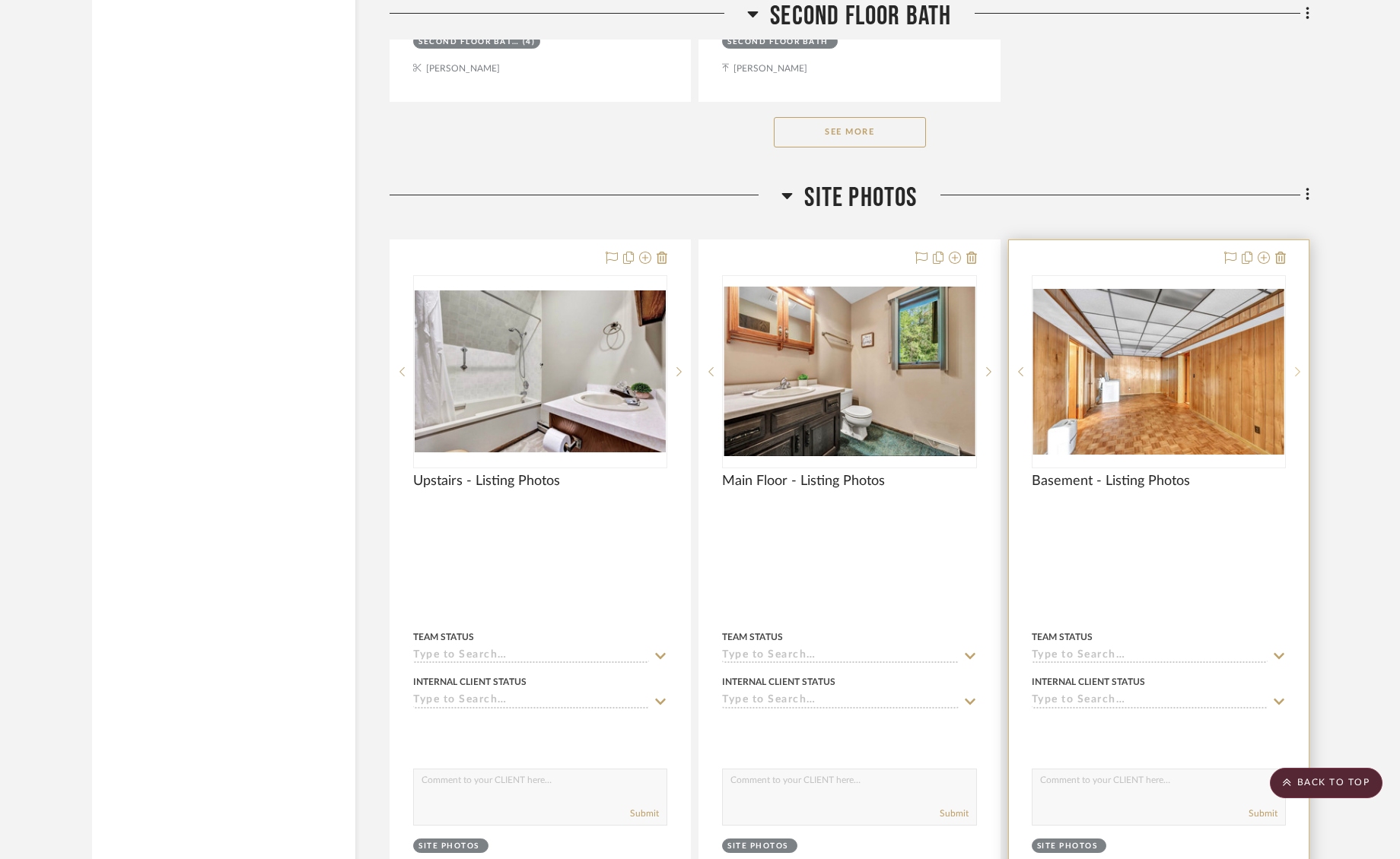
click at [1295, 349] on div at bounding box center [1297, 372] width 23 height 193
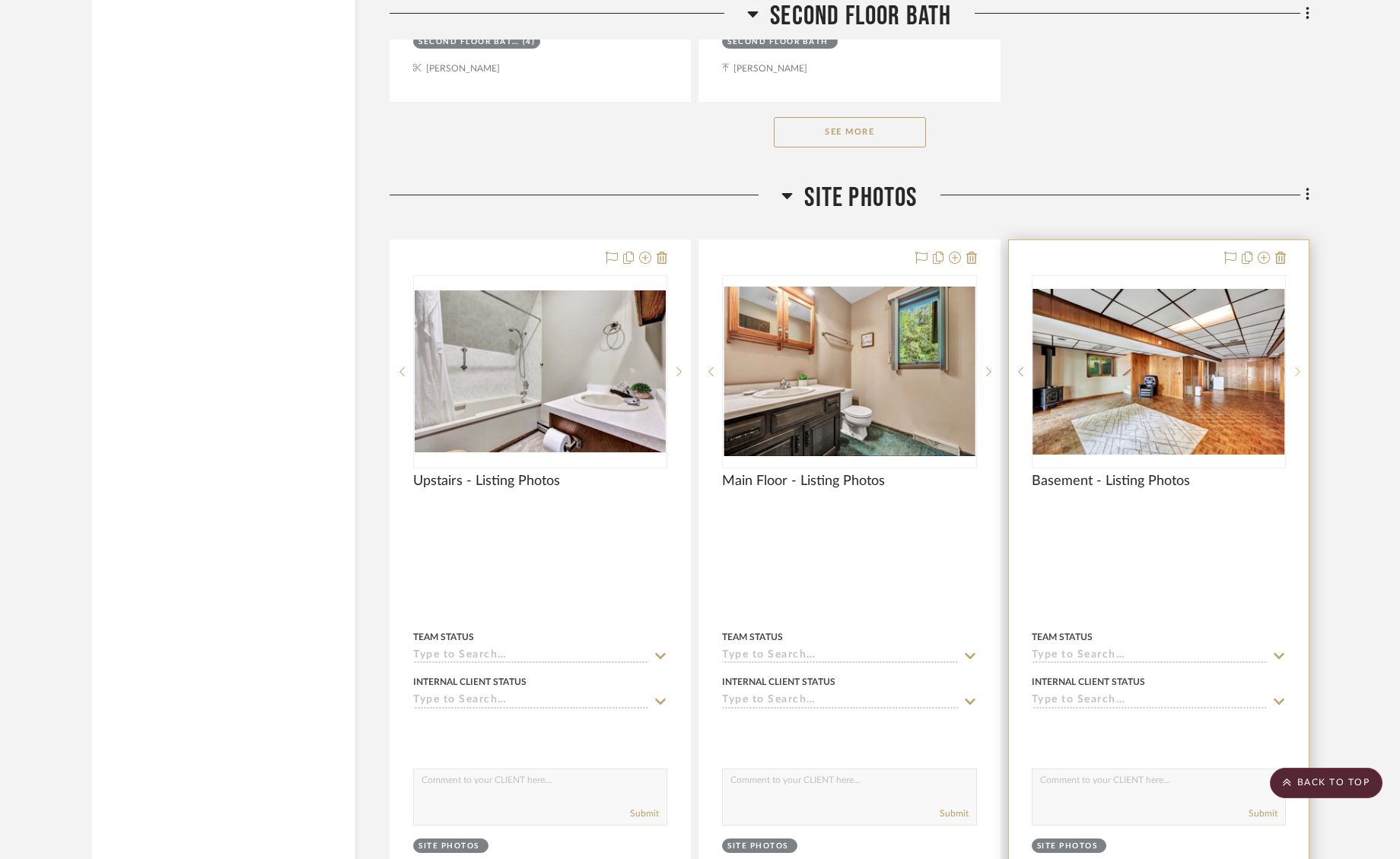
click at [1295, 349] on div at bounding box center [1297, 372] width 23 height 193
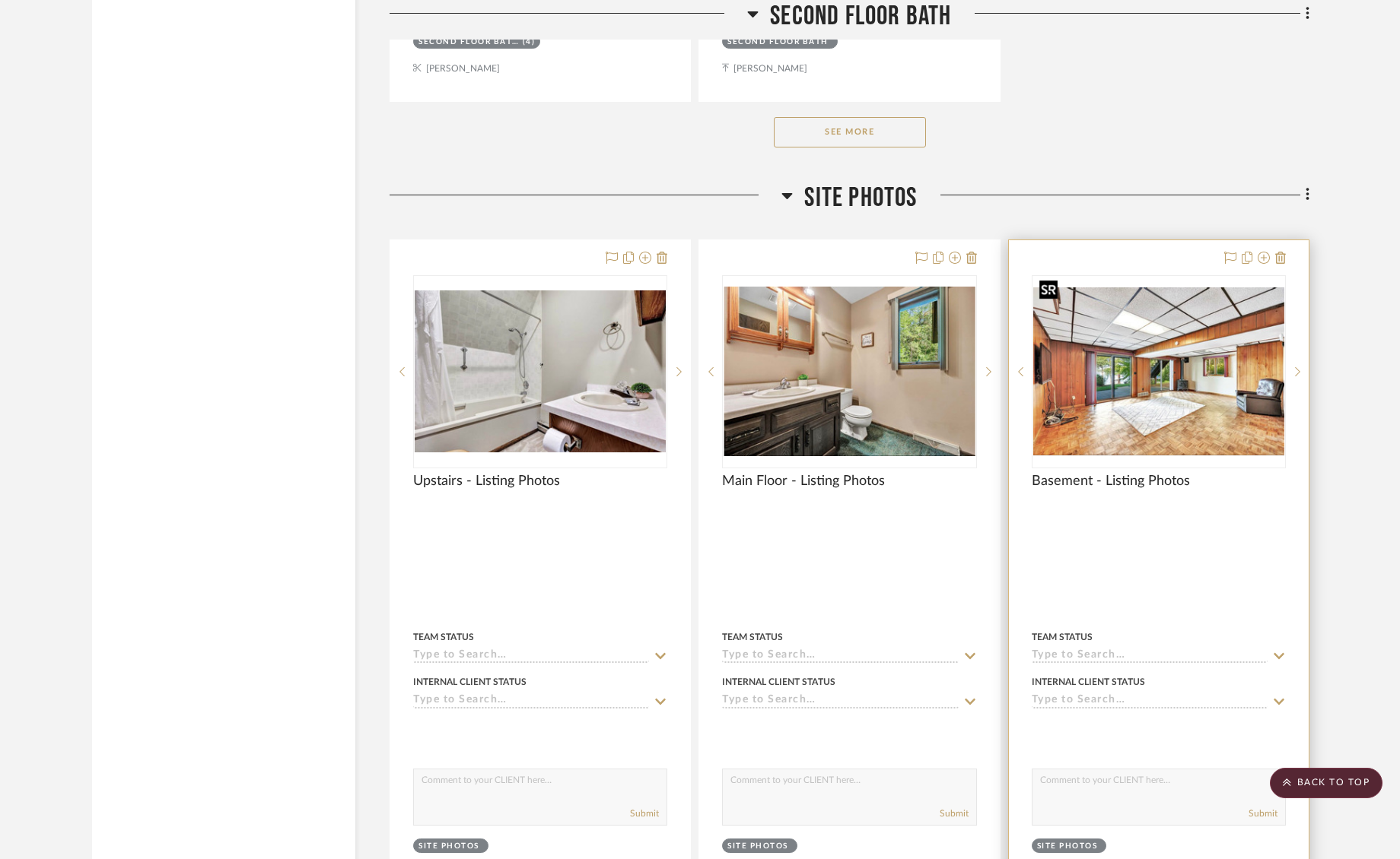
click at [1207, 367] on img "5" at bounding box center [1158, 371] width 251 height 168
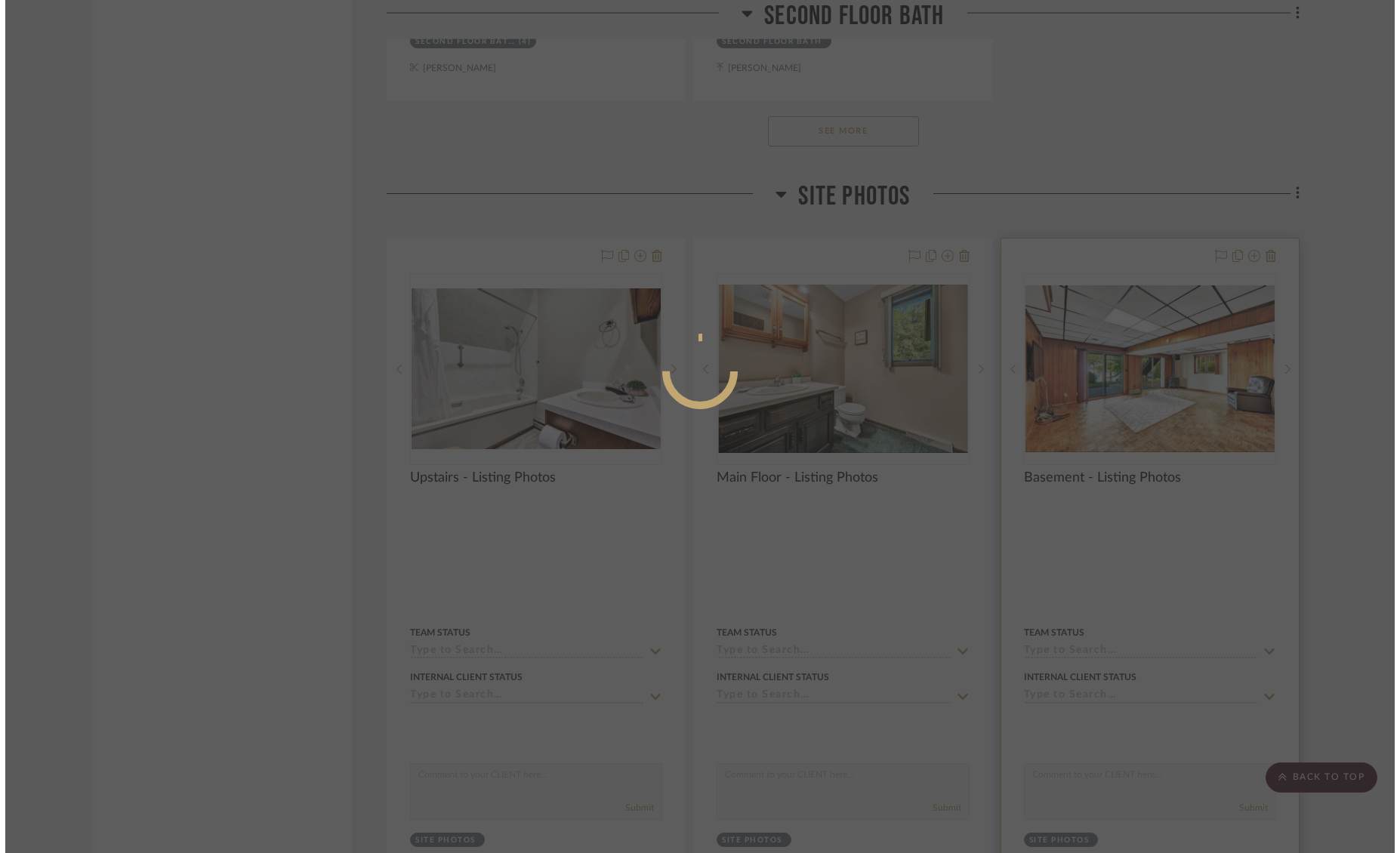
scroll to position [0, 0]
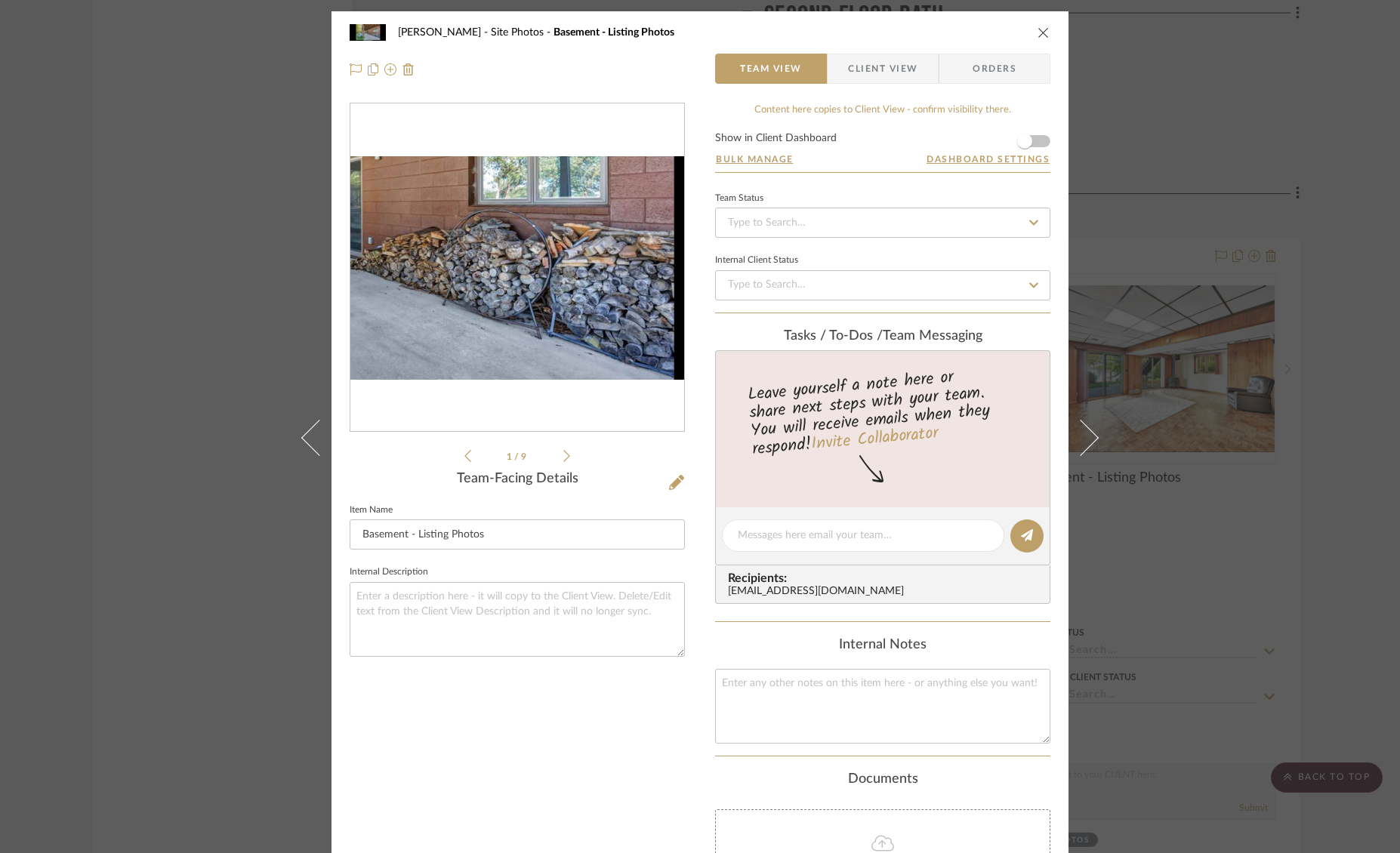
click at [574, 286] on img "0" at bounding box center [517, 268] width 334 height 154
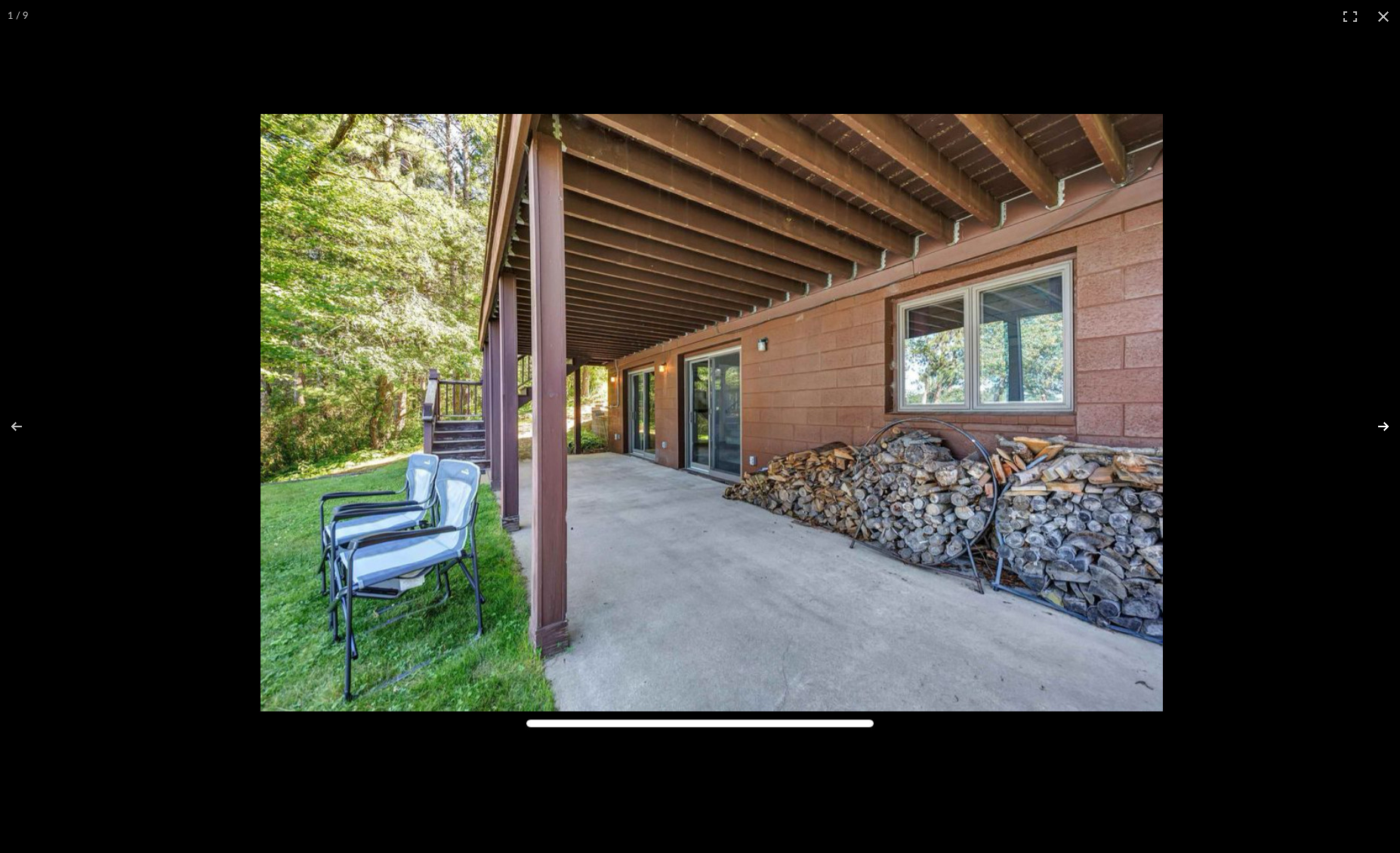
click at [1389, 427] on button at bounding box center [1374, 427] width 53 height 75
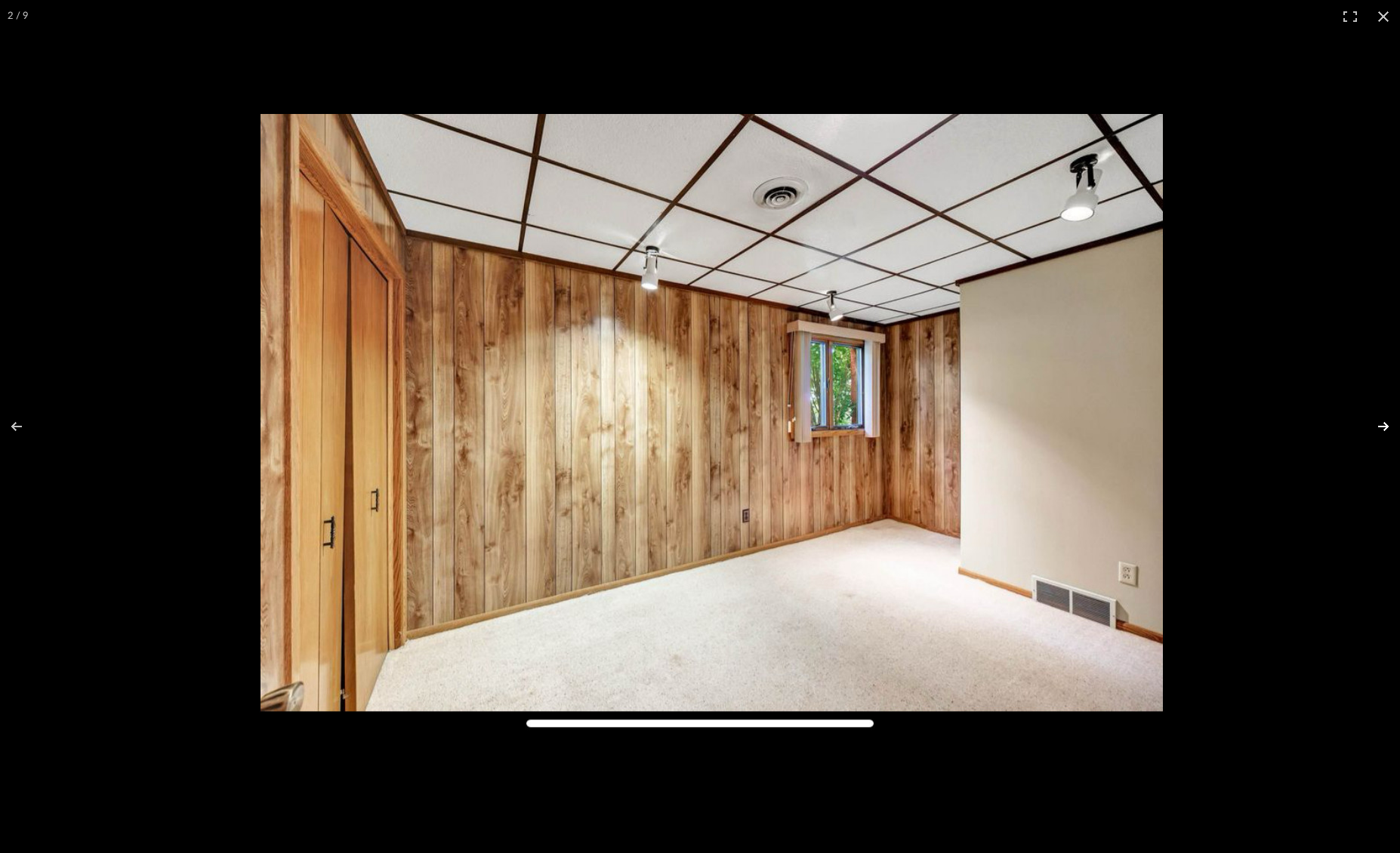
click at [1389, 427] on button at bounding box center [1374, 427] width 53 height 75
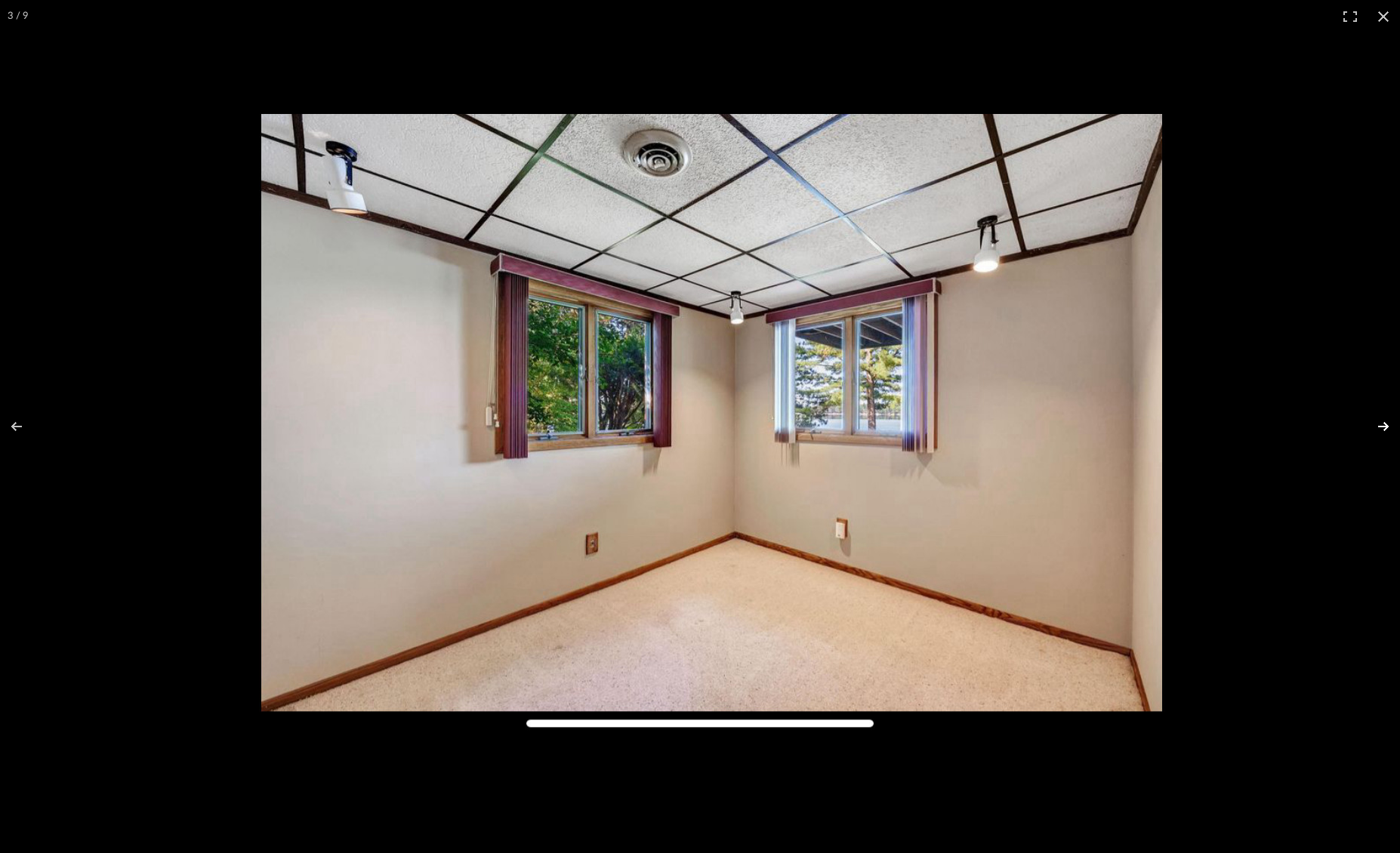
click at [1389, 427] on button at bounding box center [1374, 427] width 53 height 75
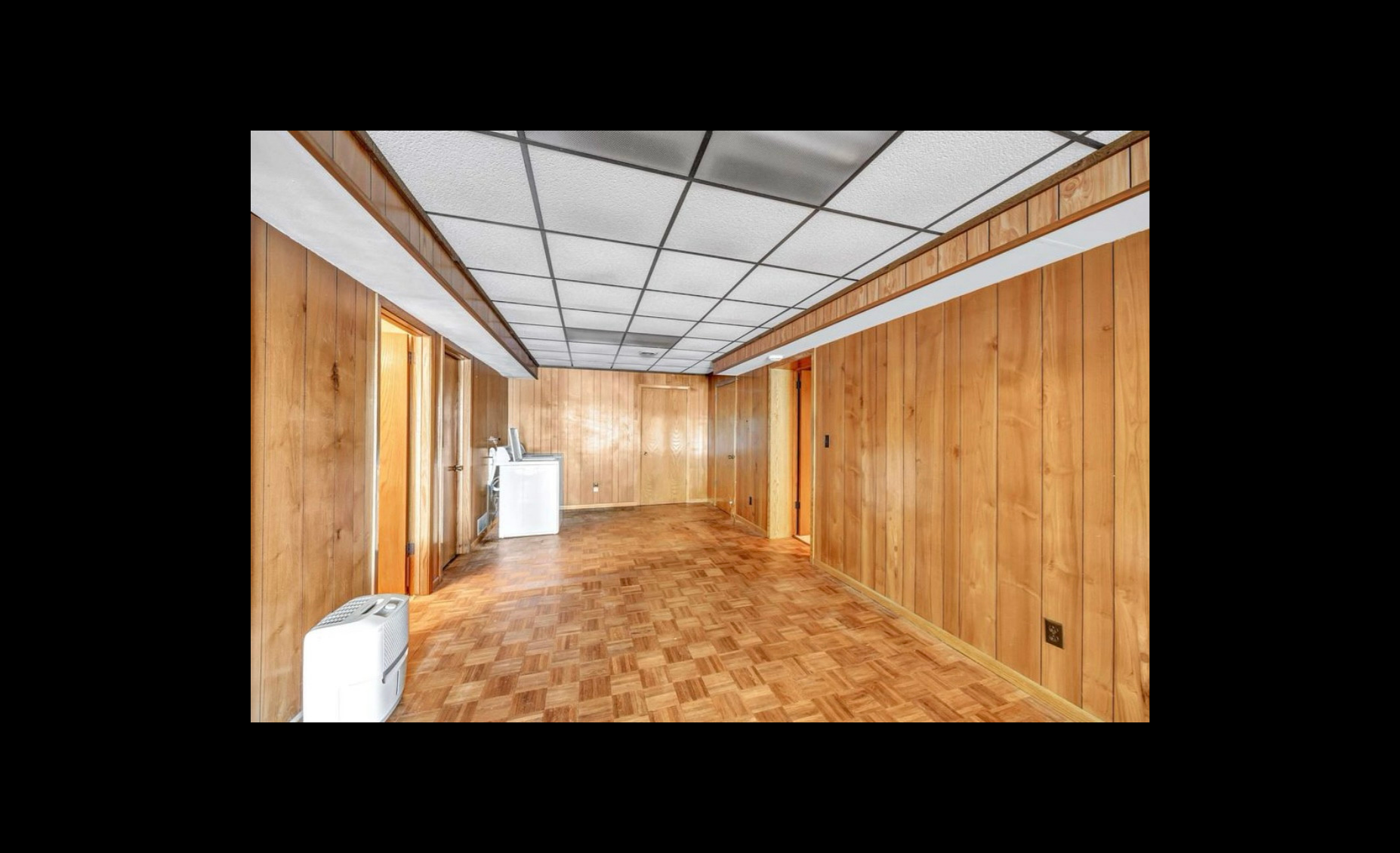
click at [1389, 427] on button at bounding box center [1374, 427] width 53 height 75
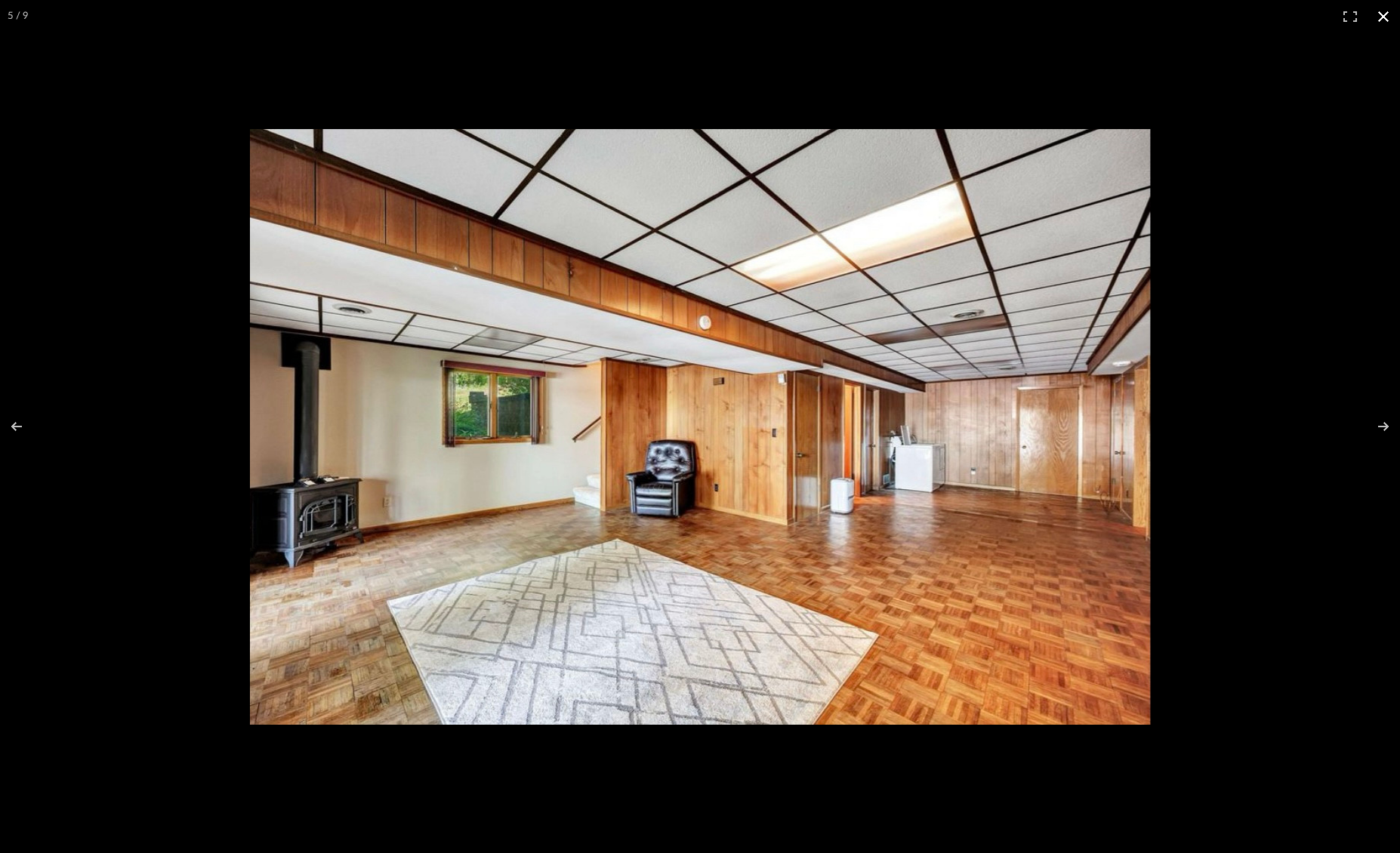
click at [1380, 13] on button at bounding box center [1382, 16] width 33 height 33
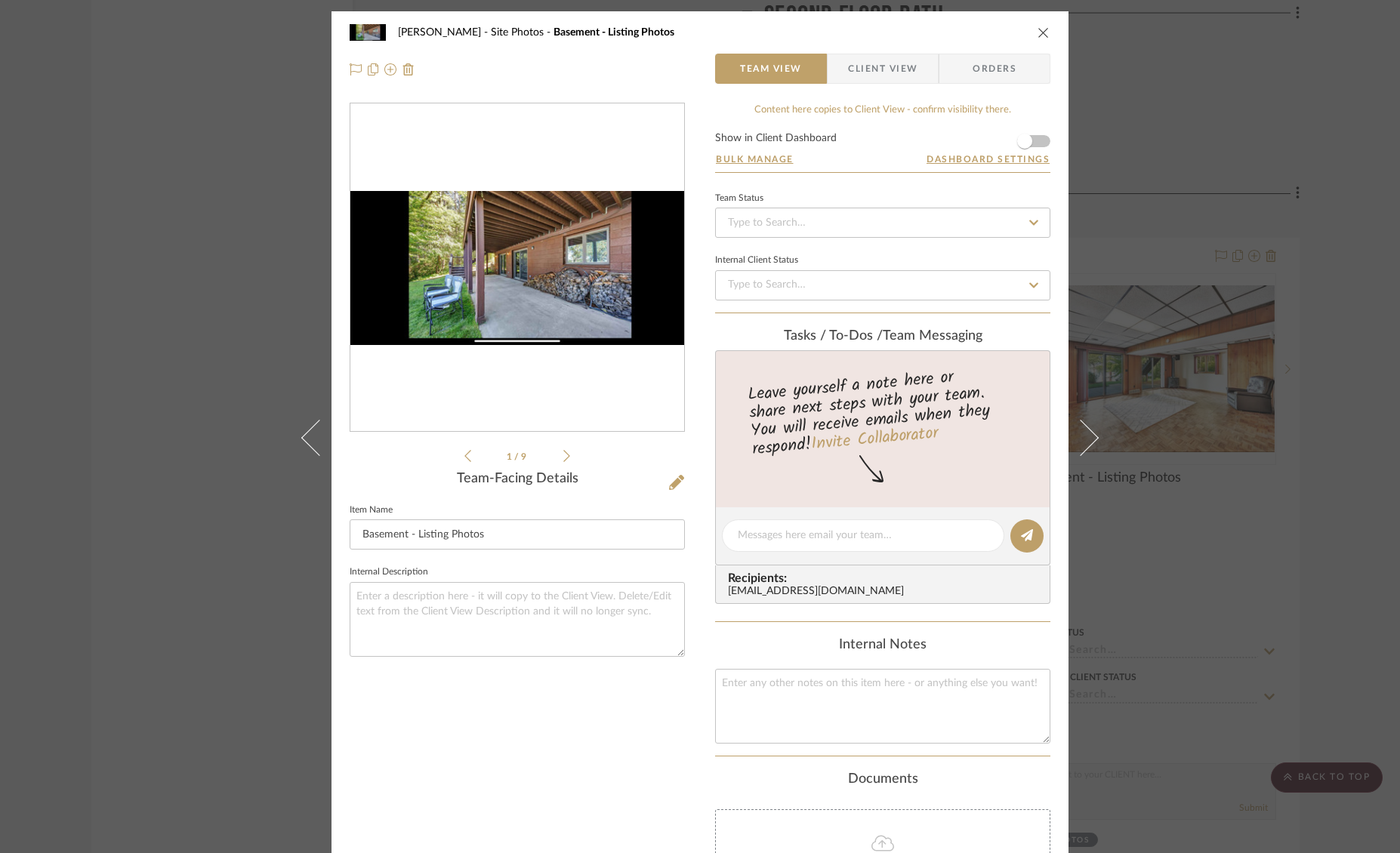
click at [1039, 33] on icon "close" at bounding box center [1043, 32] width 12 height 12
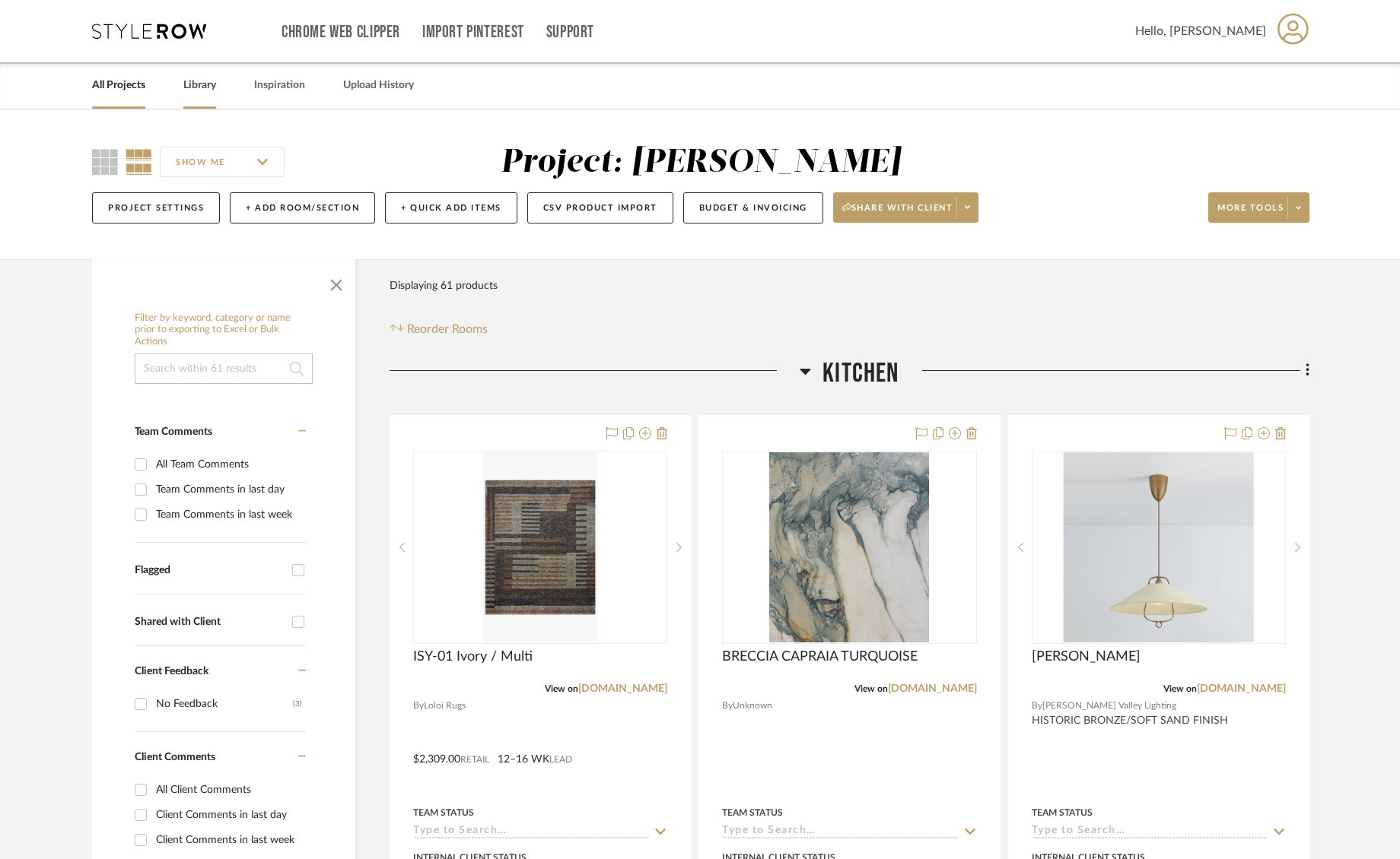
click at [206, 85] on link "Library" at bounding box center [200, 85] width 33 height 21
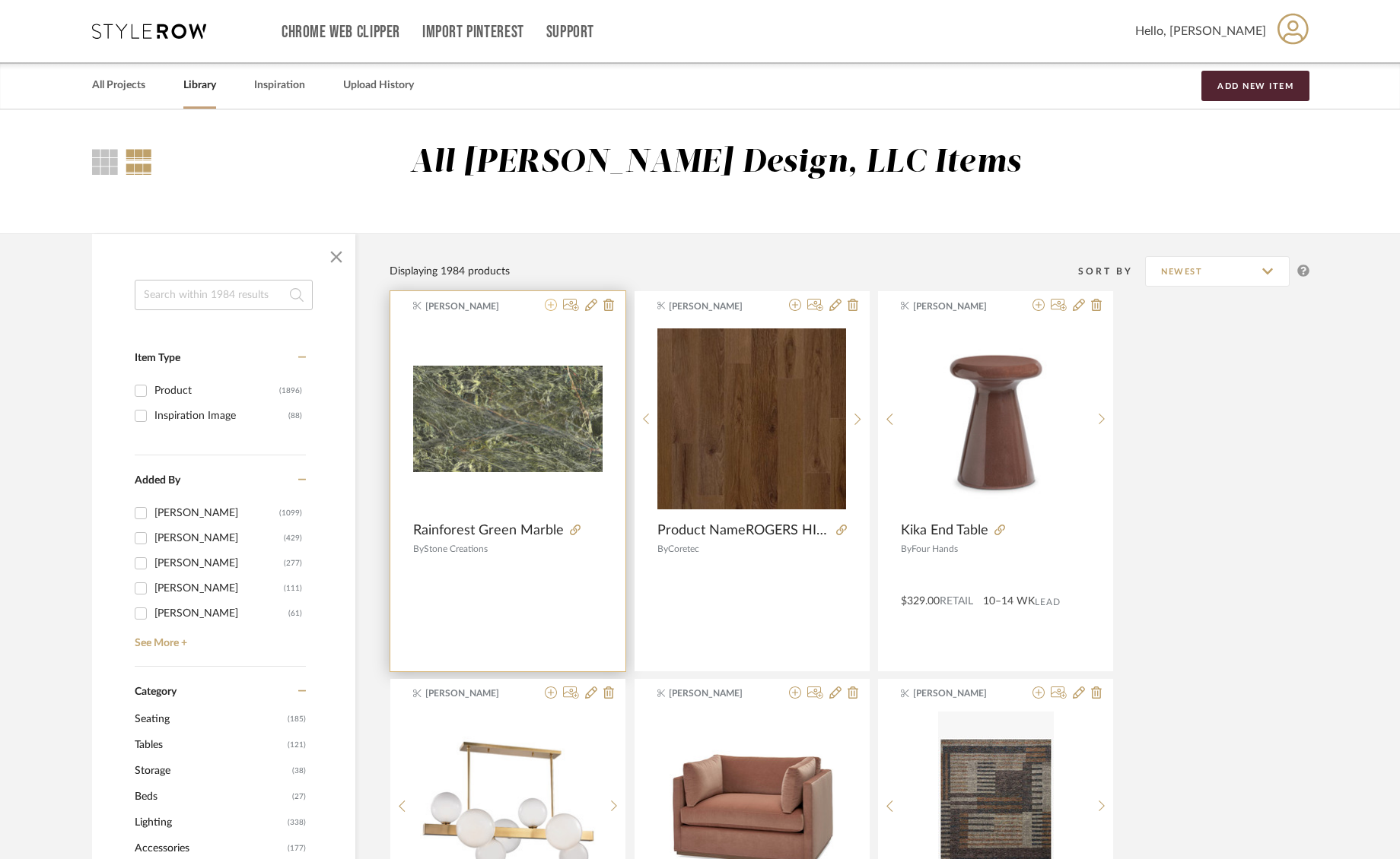
click at [545, 302] on icon at bounding box center [550, 305] width 12 height 12
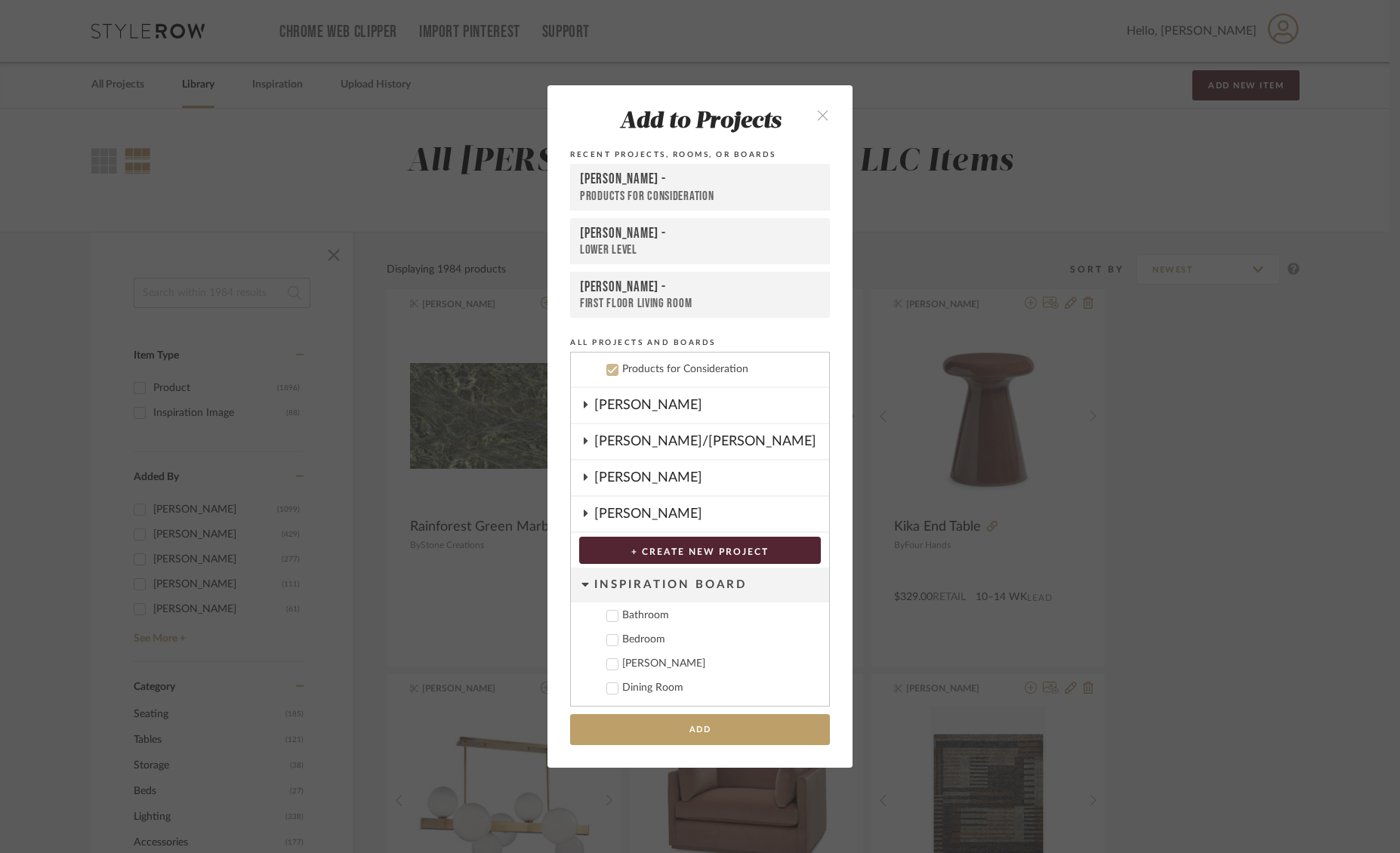
scroll to position [520, 0]
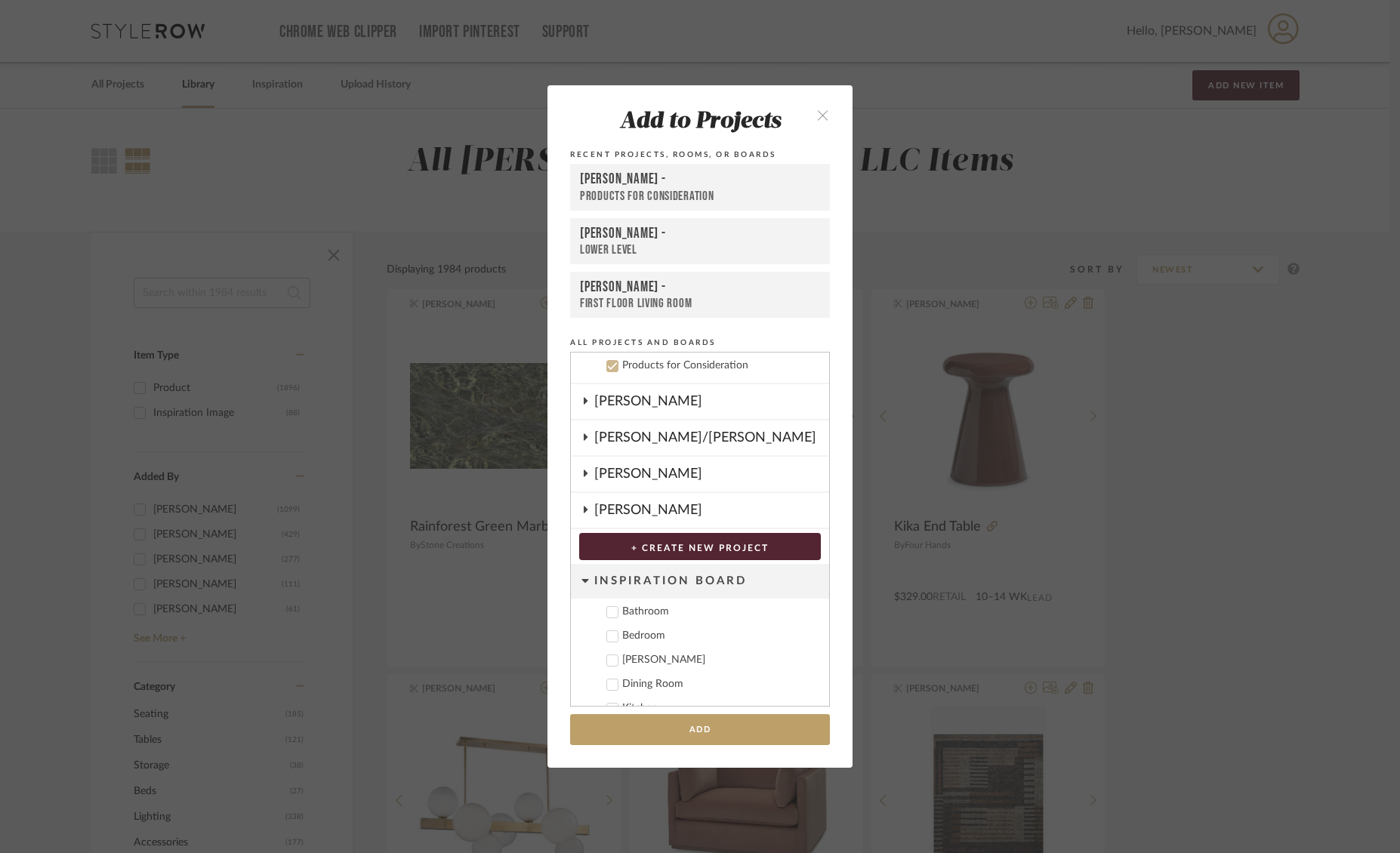
click at [607, 364] on icon at bounding box center [612, 366] width 10 height 10
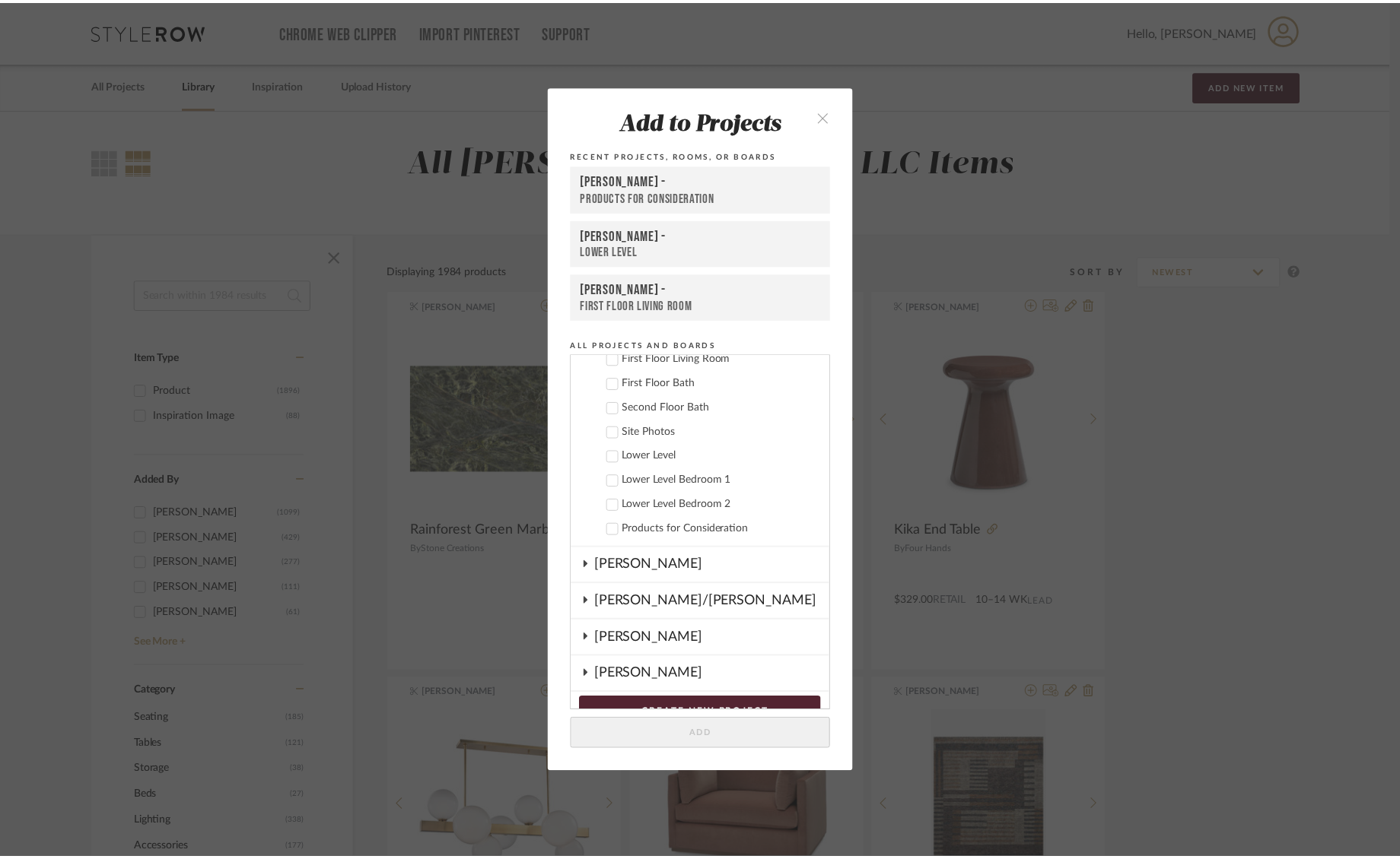
scroll to position [350, 0]
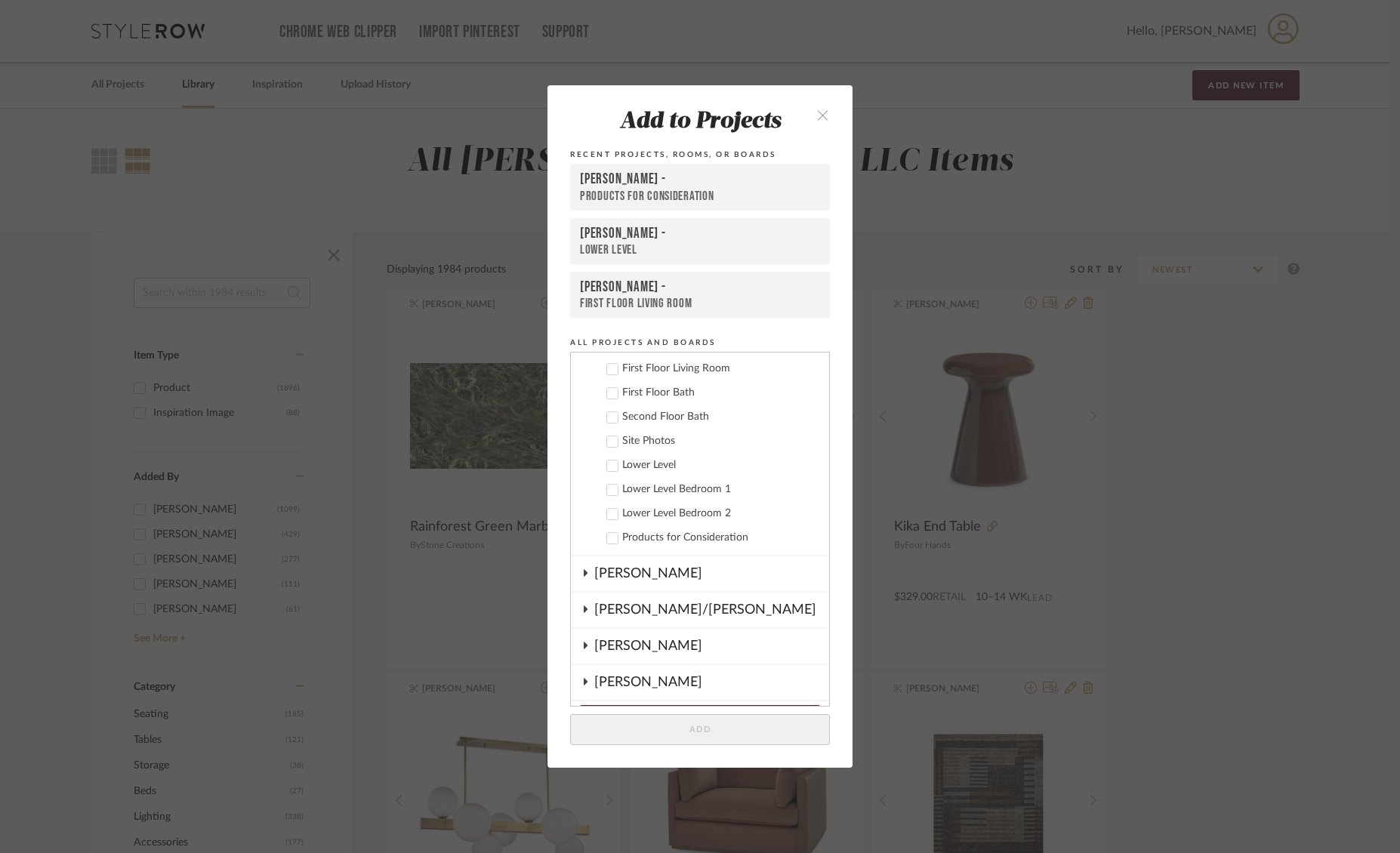
click at [612, 466] on div at bounding box center [612, 466] width 12 height 12
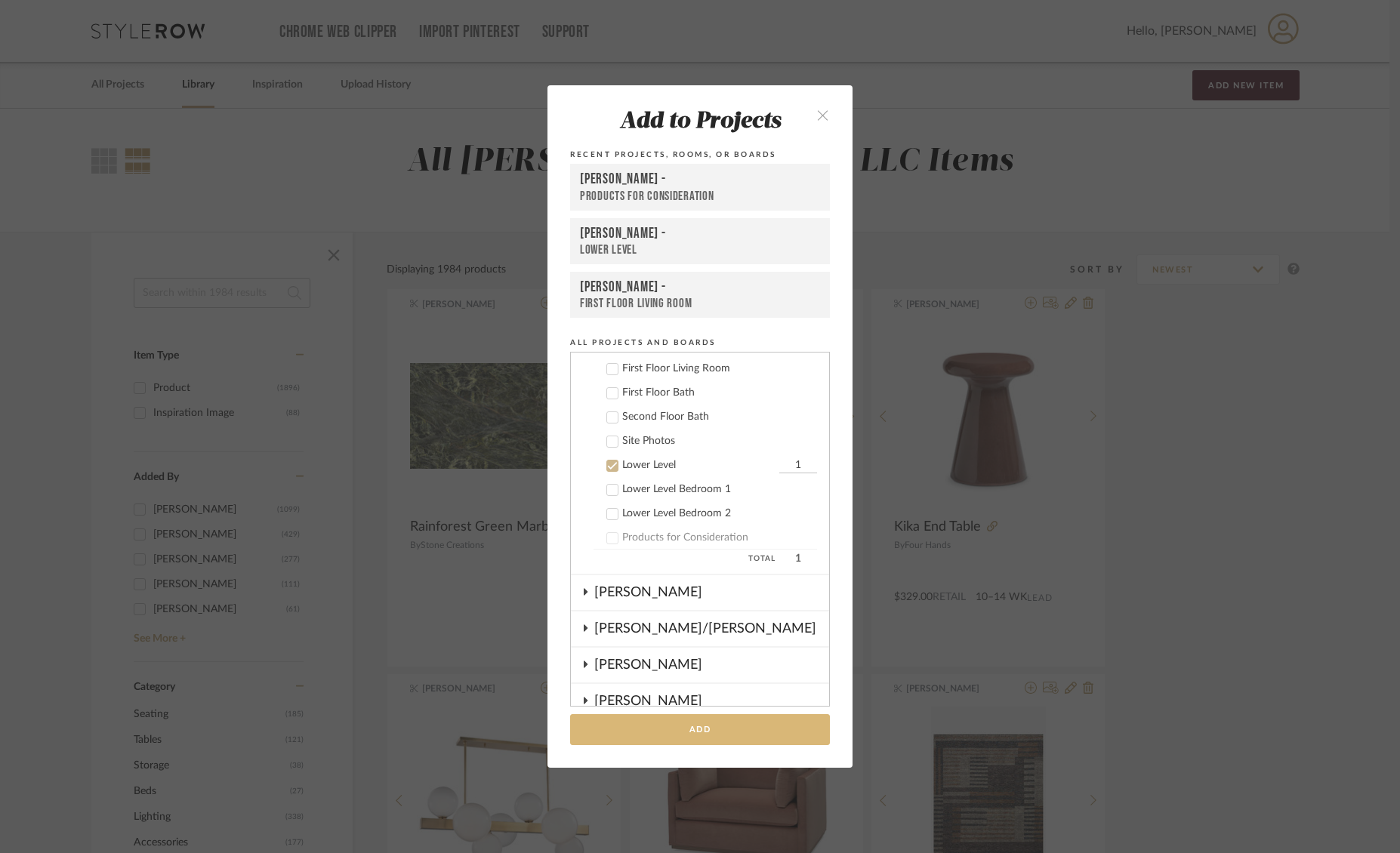
click at [726, 724] on button "Add" at bounding box center [700, 730] width 260 height 31
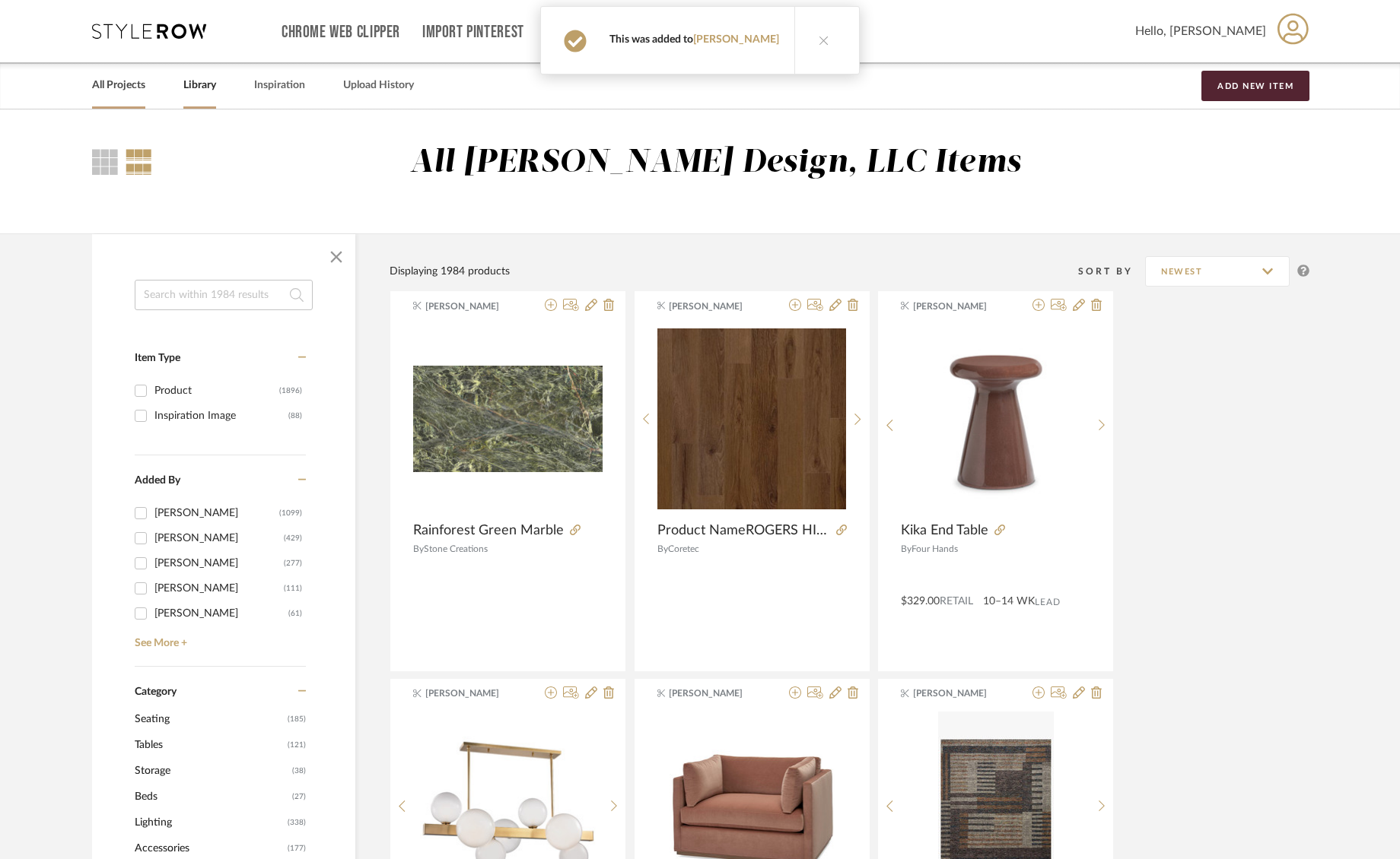
click at [121, 85] on link "All Projects" at bounding box center [118, 85] width 53 height 21
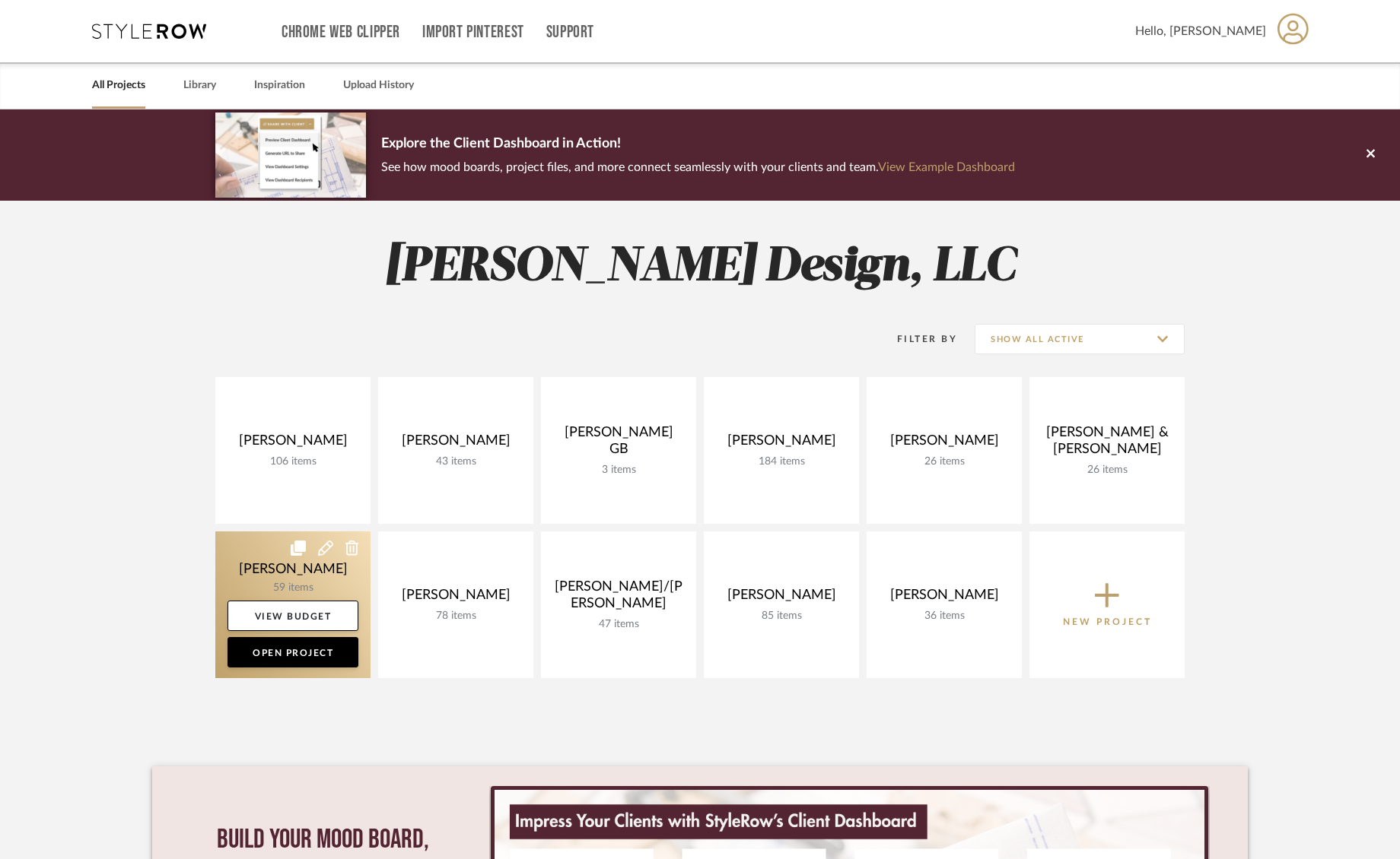
click at [285, 567] on link at bounding box center [293, 604] width 155 height 147
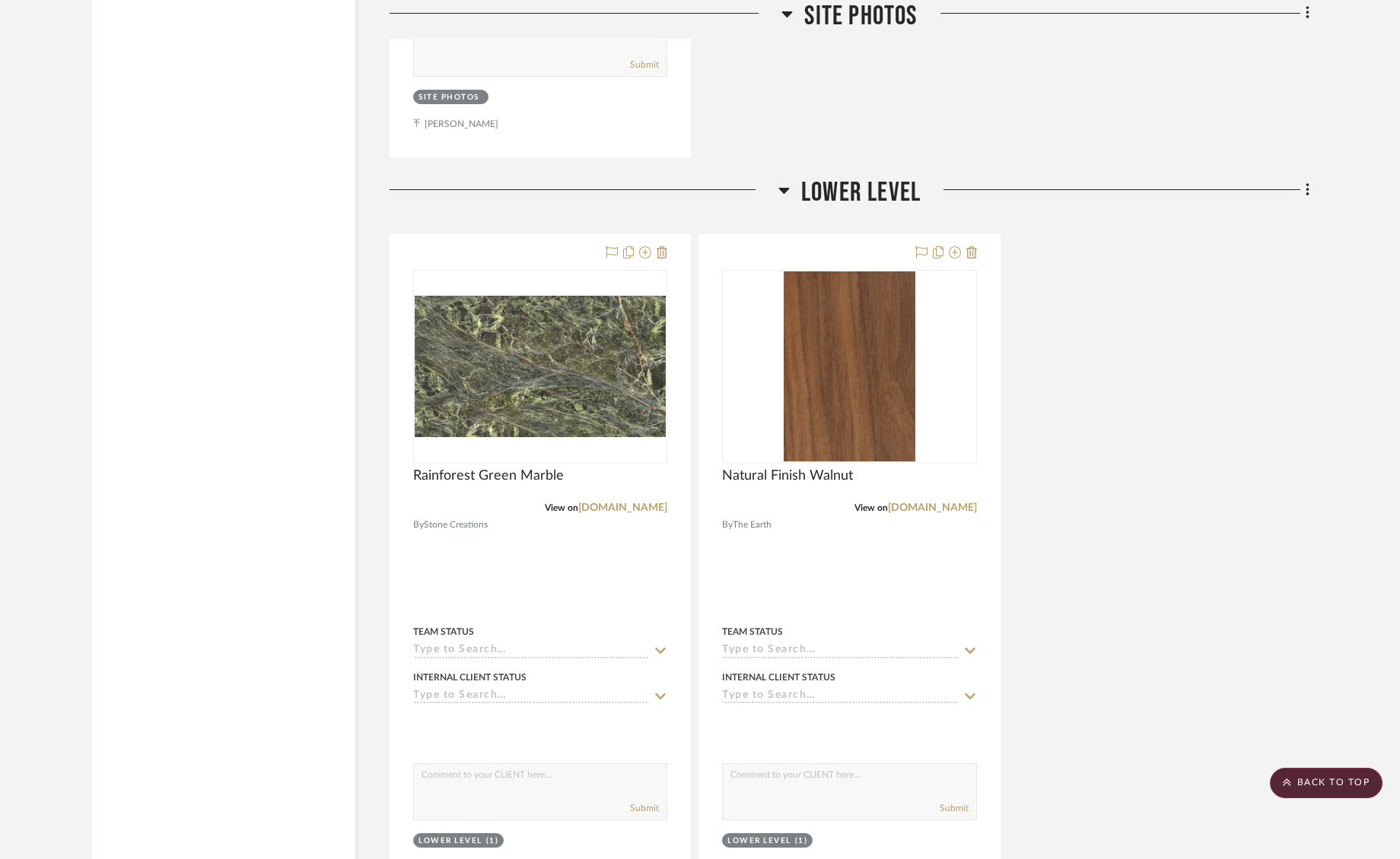
scroll to position [14236, 0]
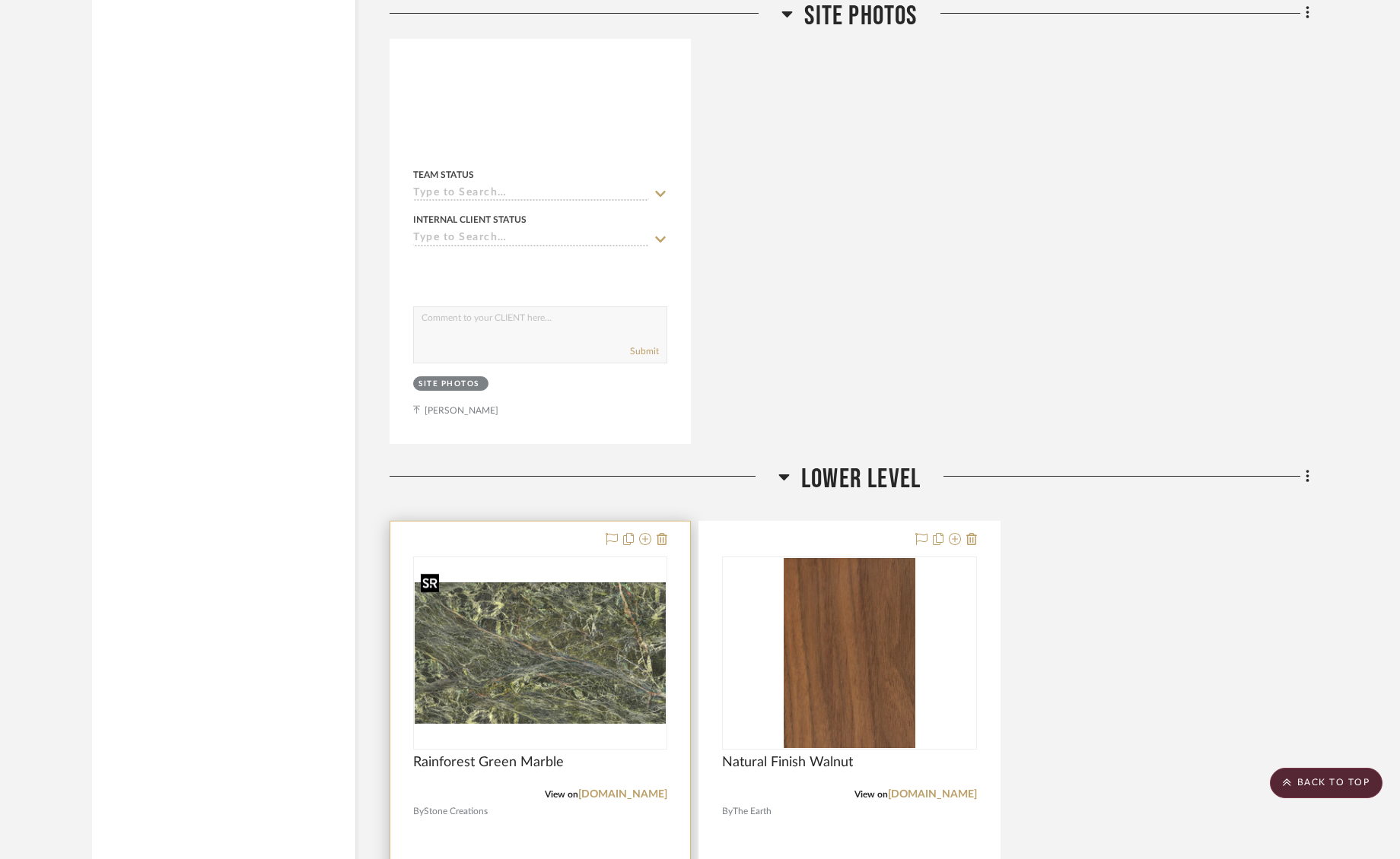
click at [504, 669] on img "0" at bounding box center [540, 653] width 251 height 141
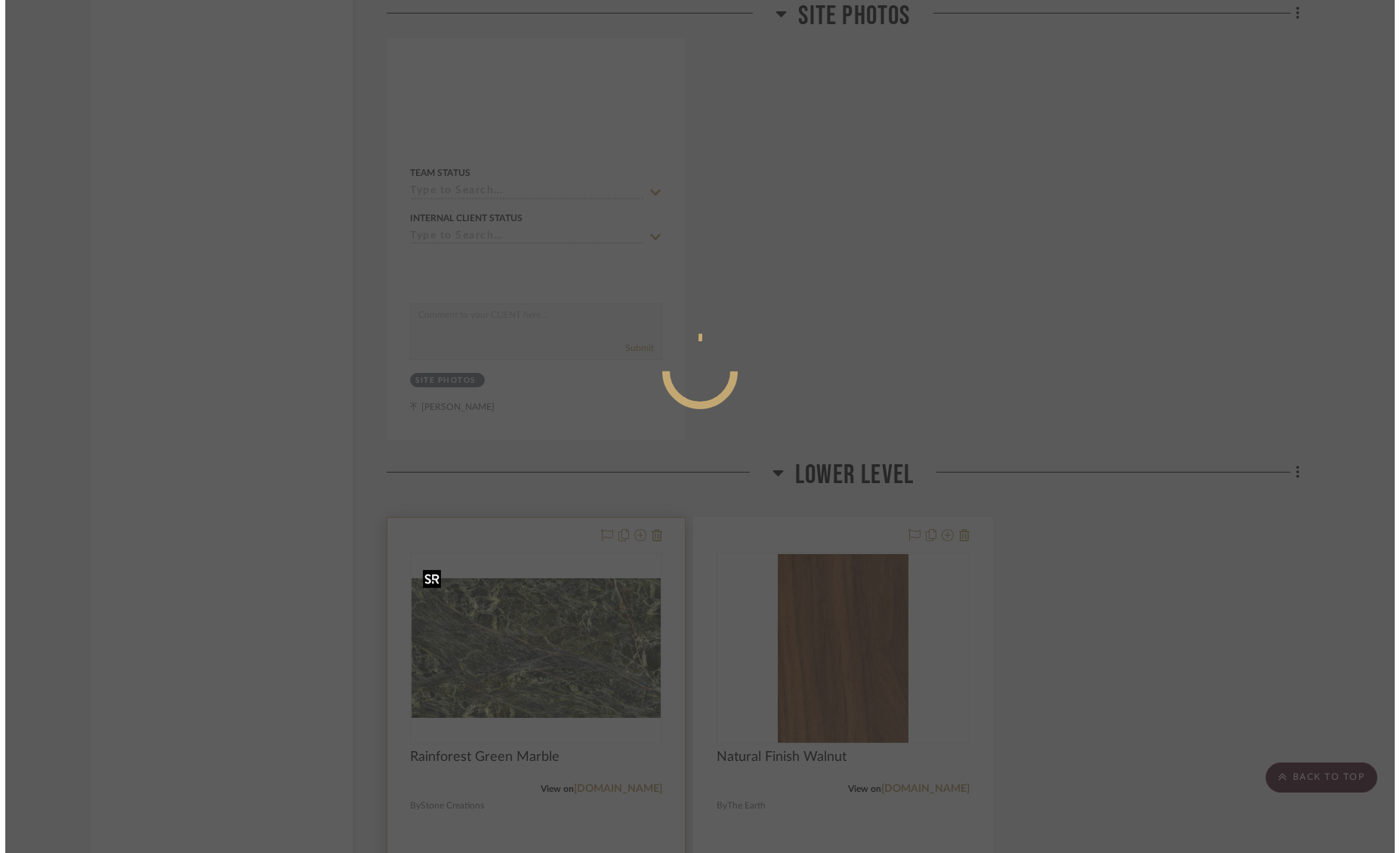
scroll to position [0, 0]
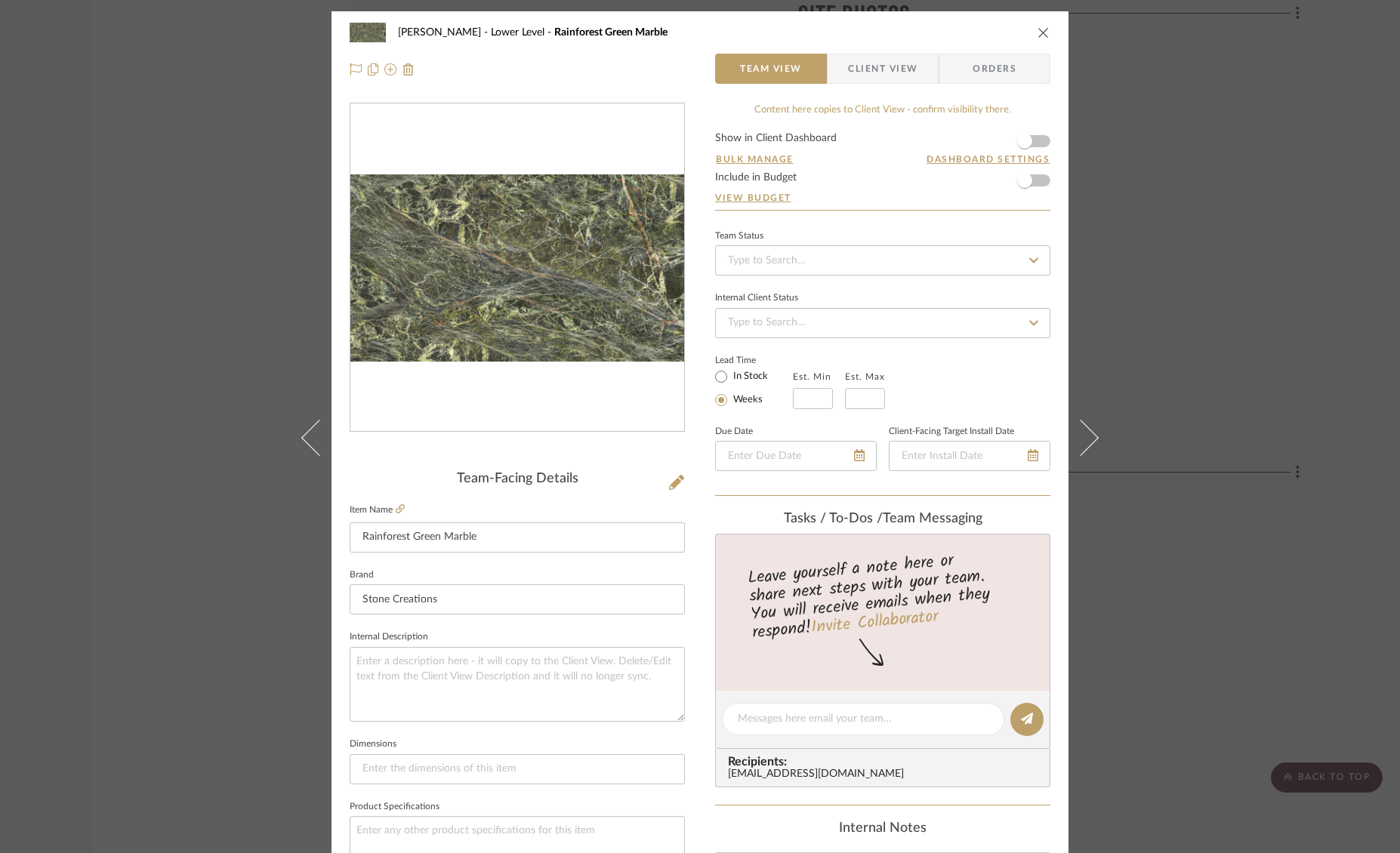
click at [1044, 33] on icon "close" at bounding box center [1043, 32] width 12 height 12
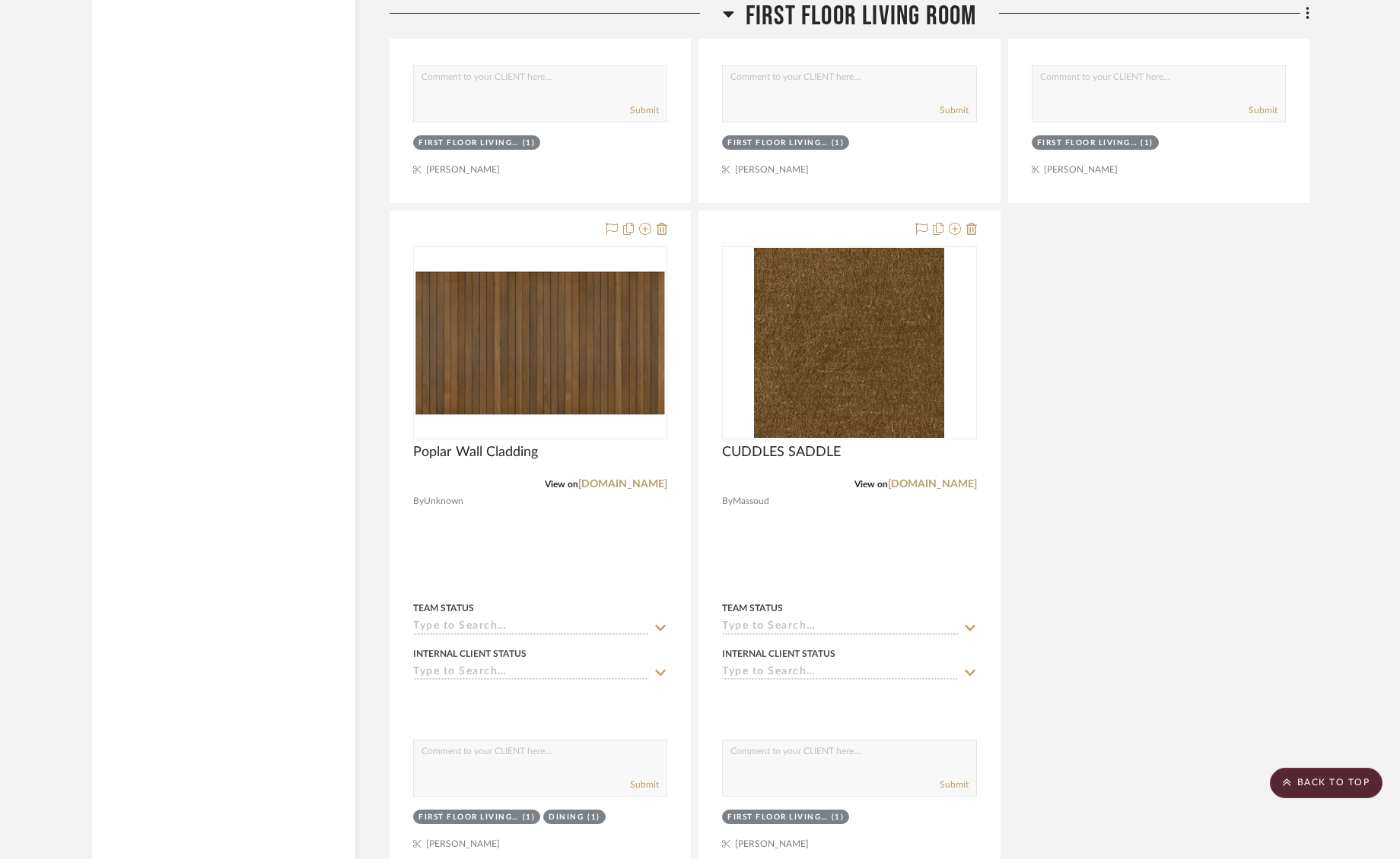
scroll to position [8013, 0]
